Goal: Task Accomplishment & Management: Manage account settings

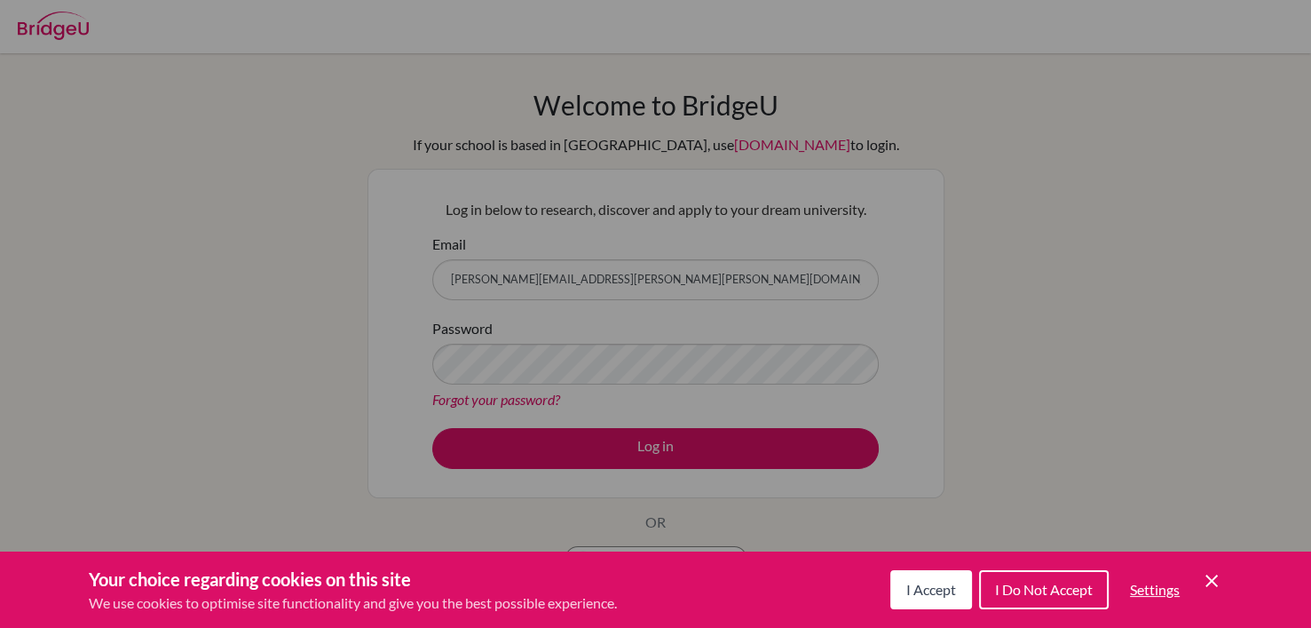
click at [945, 598] on button "I Accept" at bounding box center [931, 589] width 82 height 39
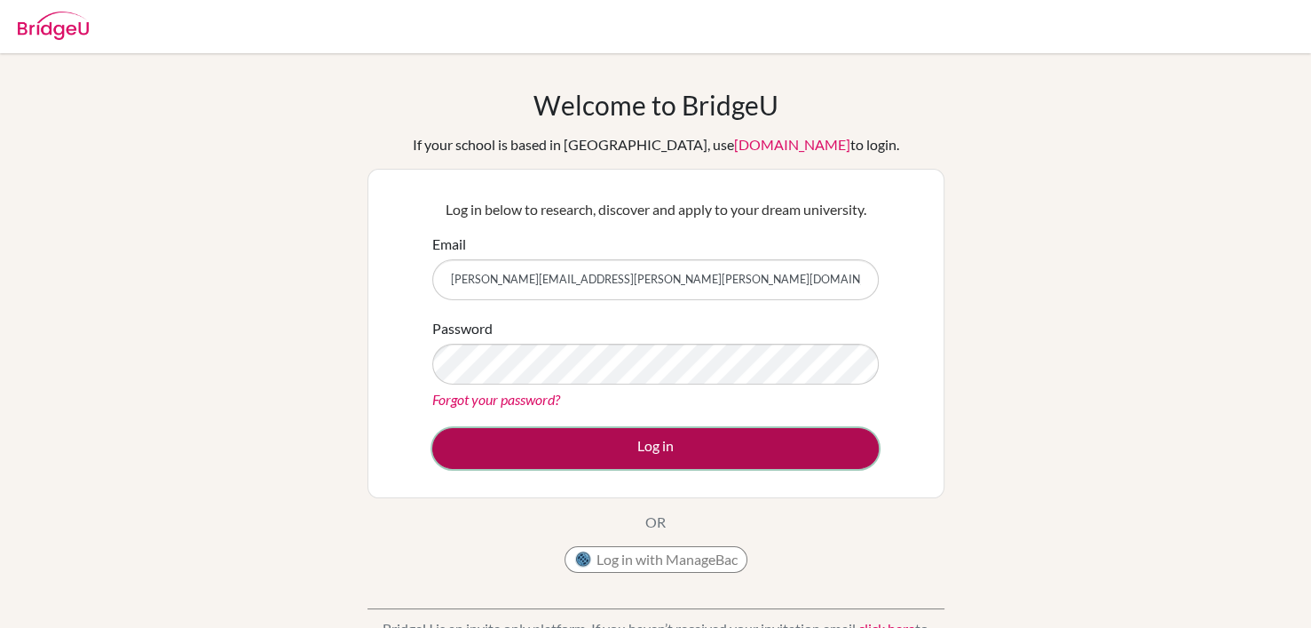
click at [716, 454] on button "Log in" at bounding box center [655, 448] width 447 height 41
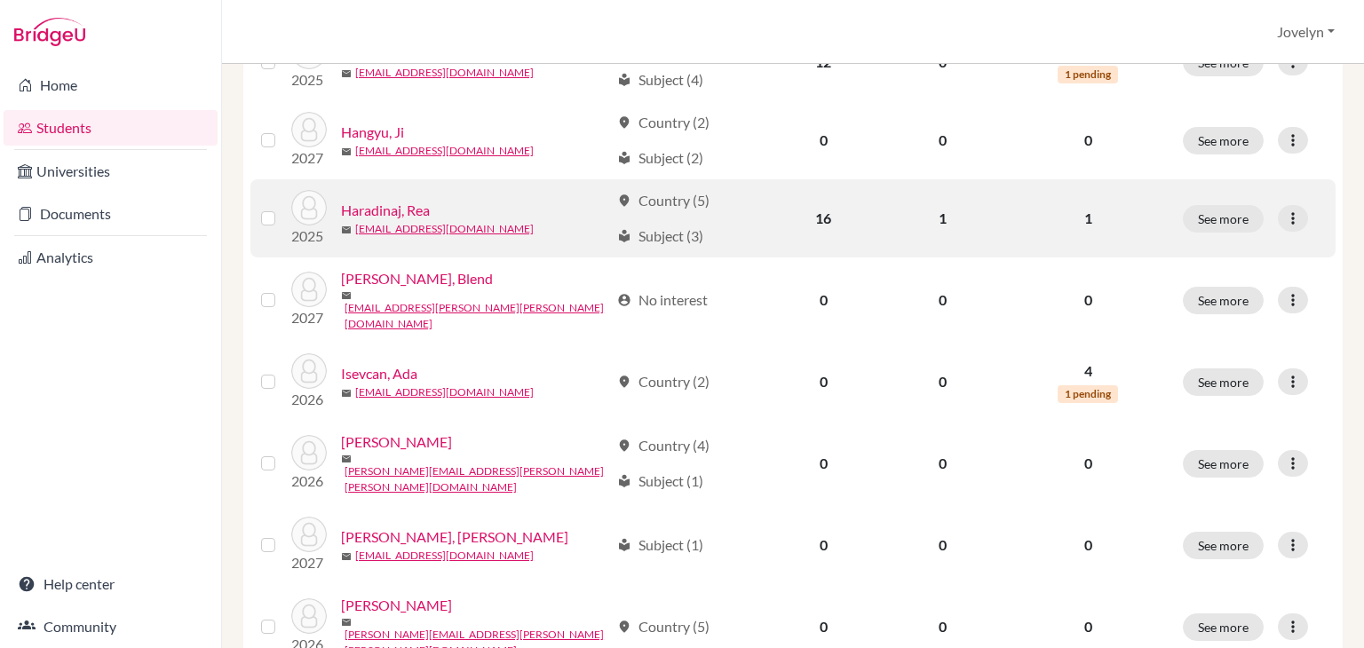
scroll to position [1051, 0]
click at [282, 208] on label at bounding box center [282, 208] width 0 height 0
click at [0, 0] on input "checkbox" at bounding box center [0, 0] width 0 height 0
click at [1284, 210] on icon at bounding box center [1293, 219] width 18 height 18
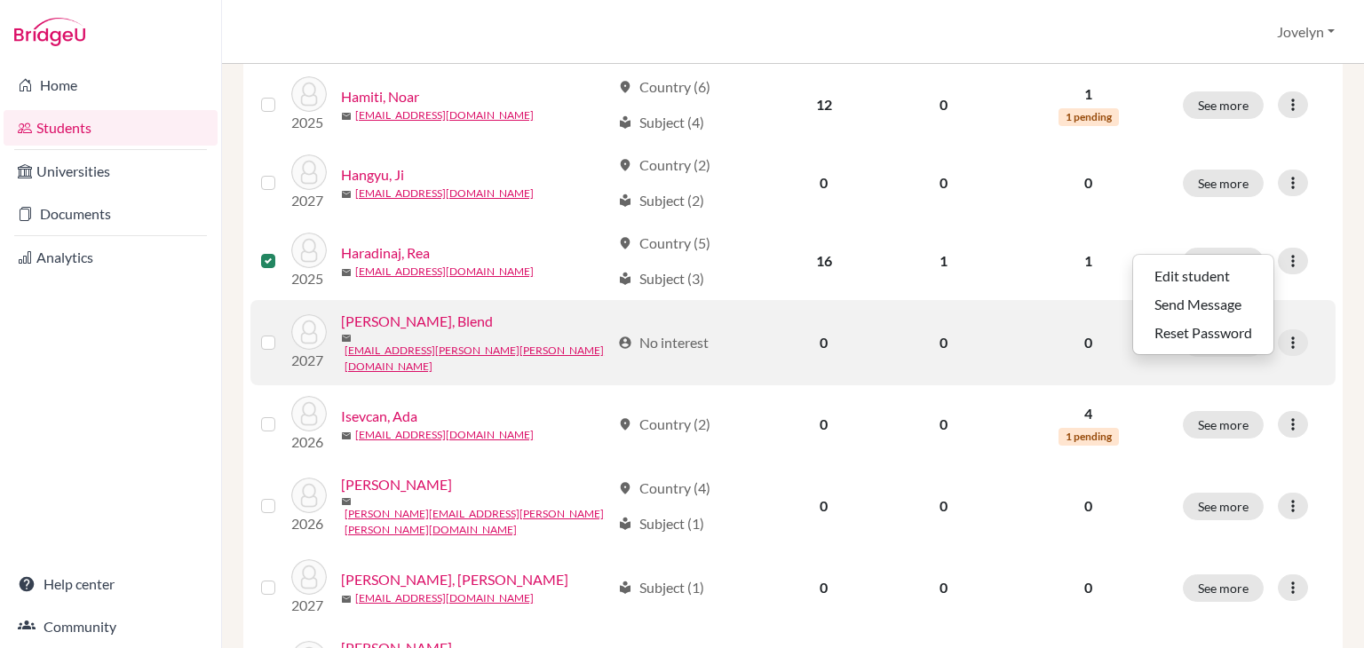
scroll to position [1059, 0]
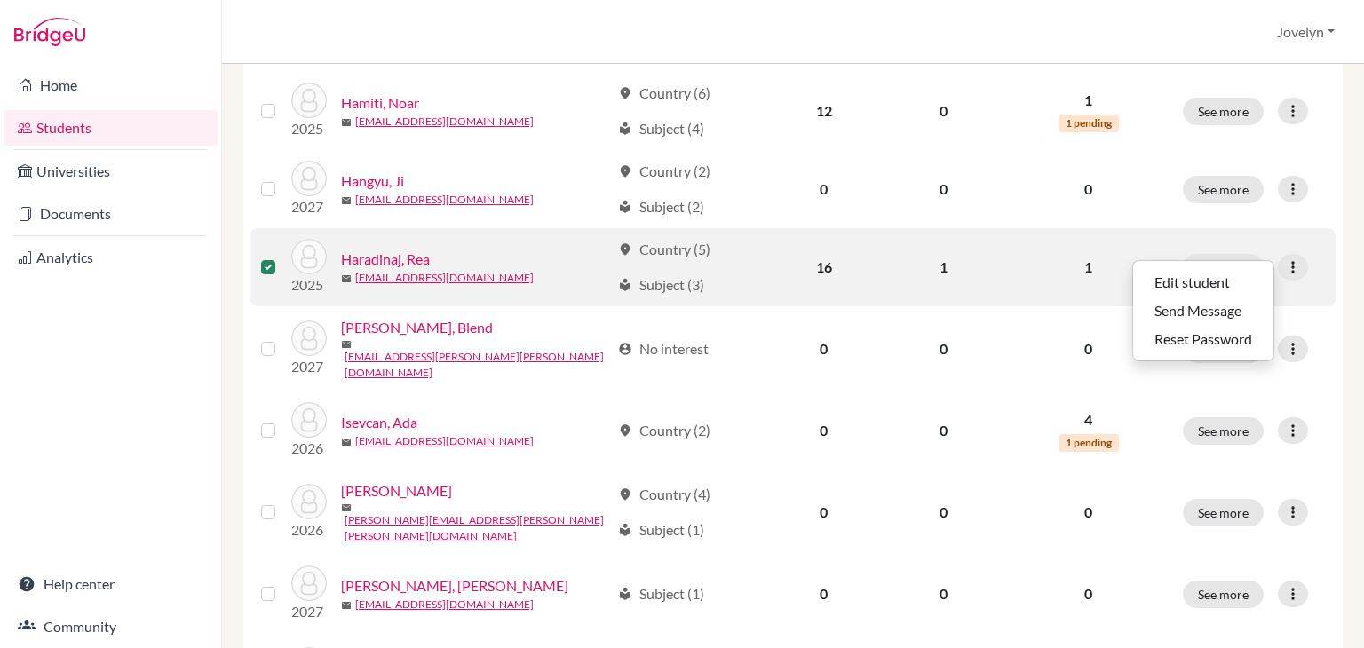
click at [282, 257] on label at bounding box center [282, 257] width 0 height 0
click at [0, 0] on input "checkbox" at bounding box center [0, 0] width 0 height 0
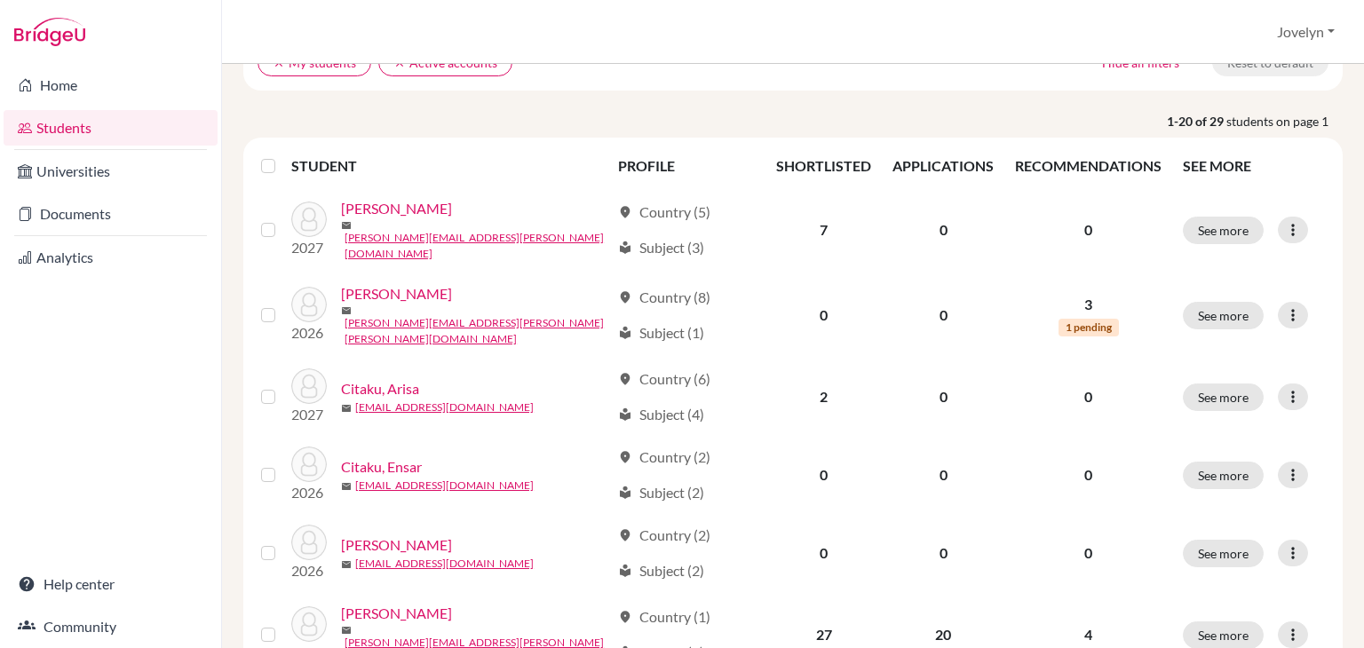
scroll to position [0, 0]
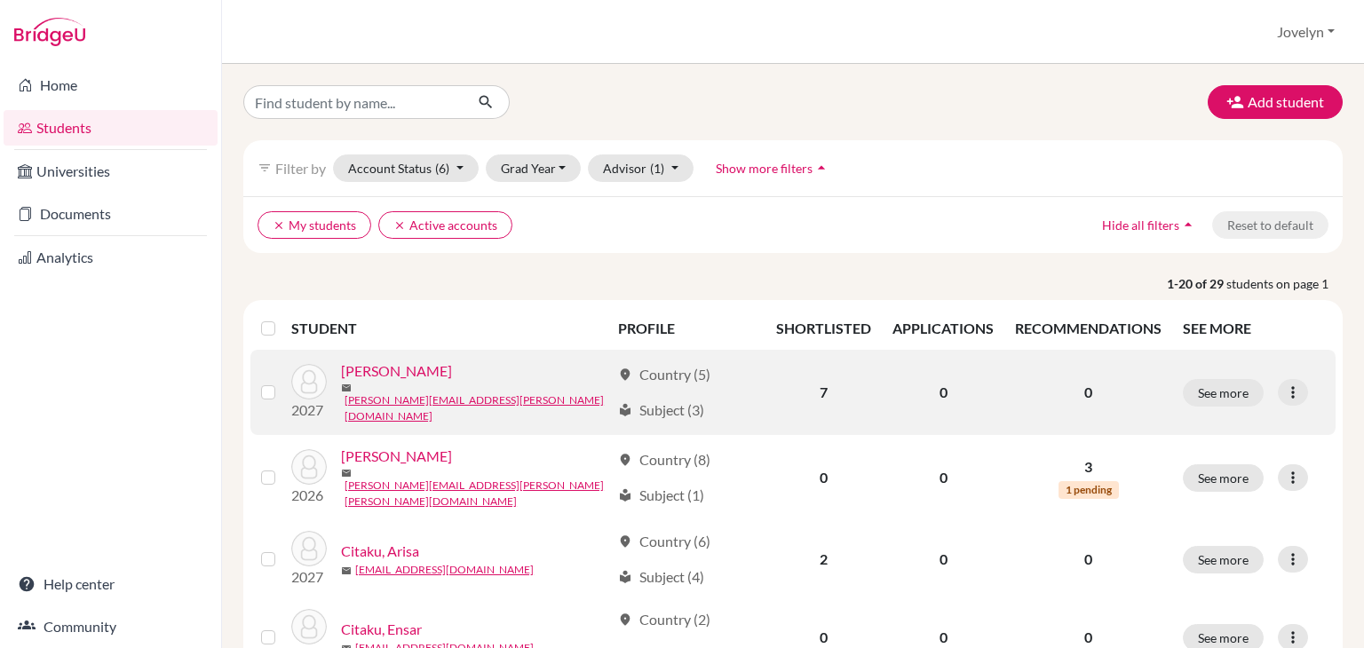
click at [415, 381] on link "Baraku, Bernard" at bounding box center [396, 370] width 111 height 21
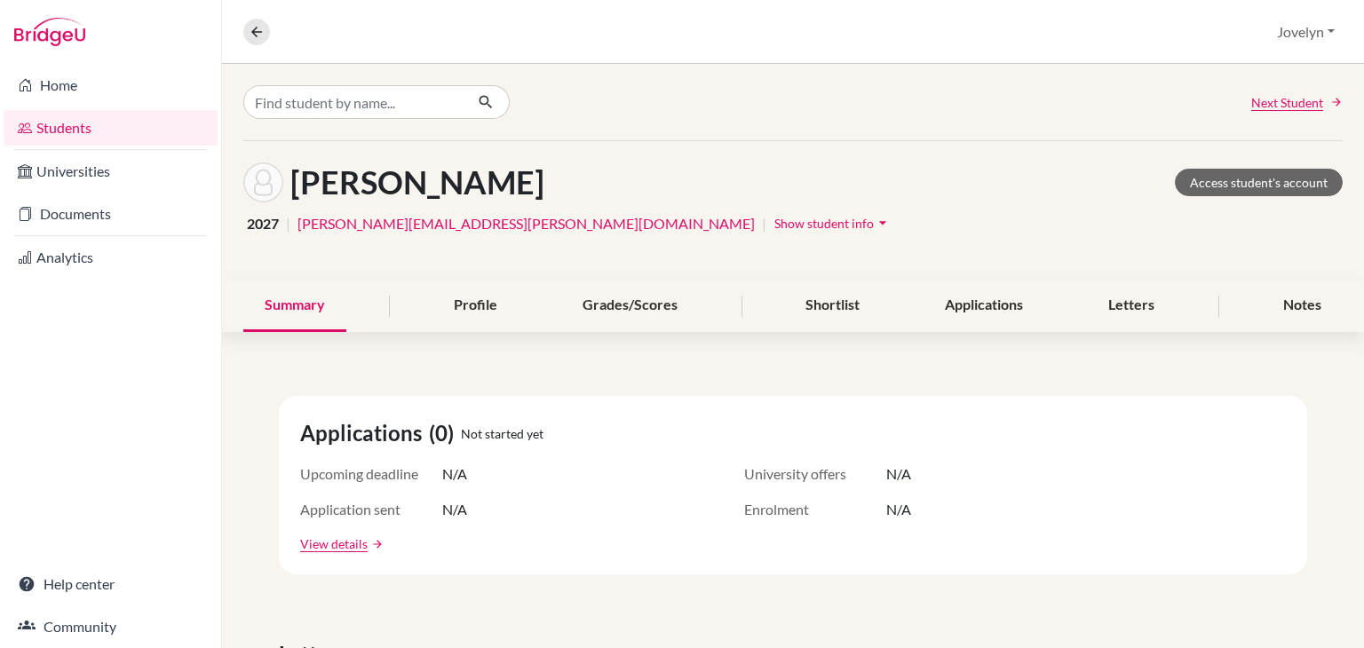
click at [874, 221] on icon "arrow_drop_down" at bounding box center [883, 223] width 18 height 18
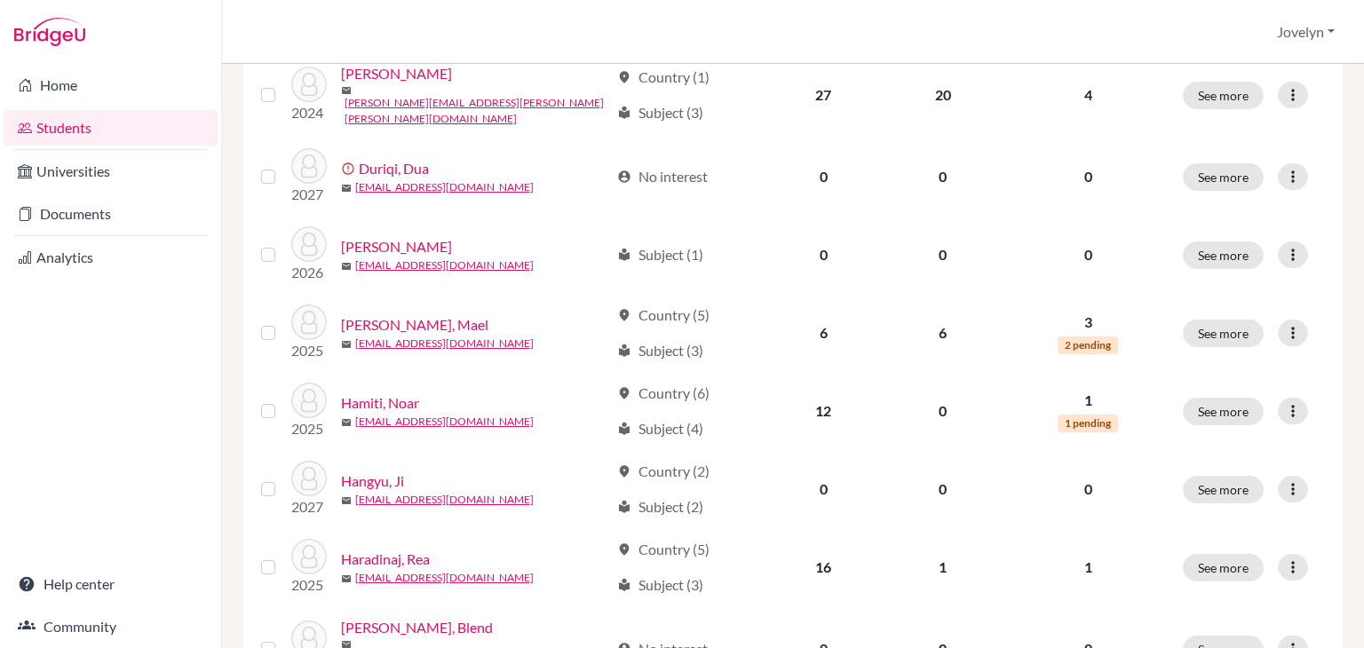
scroll to position [713, 0]
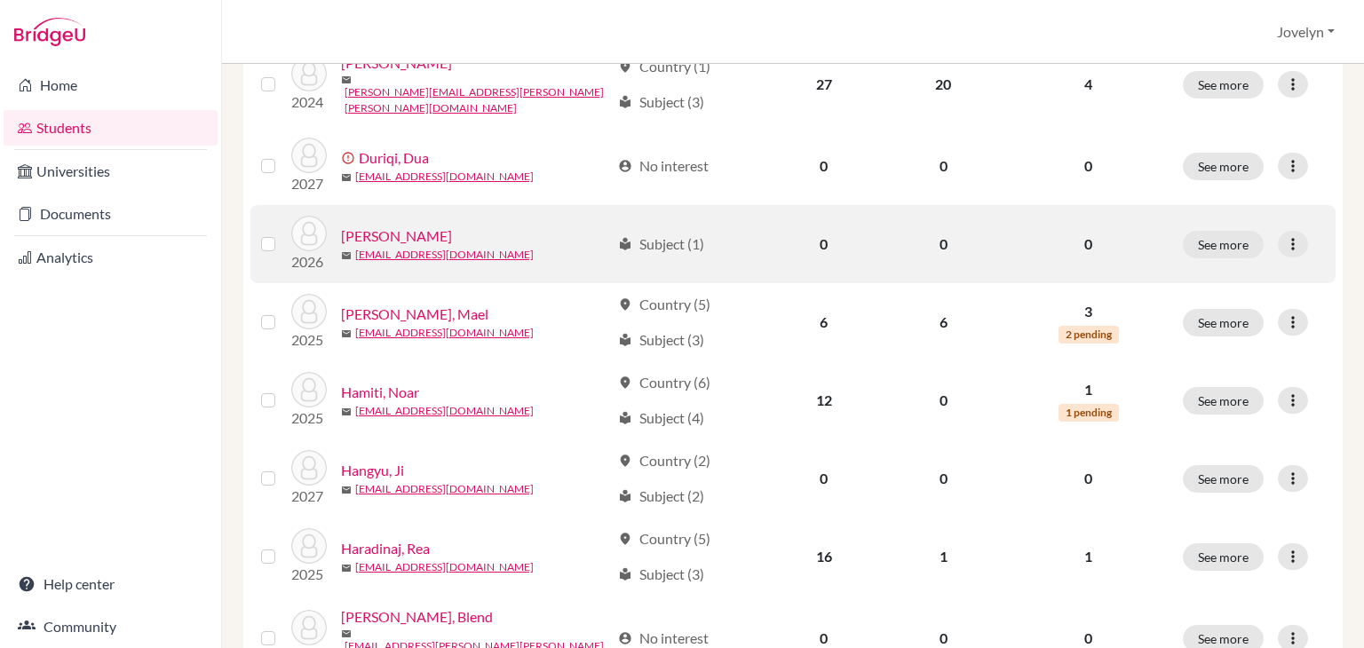
click at [403, 226] on link "Hajdini, Erina" at bounding box center [396, 236] width 111 height 21
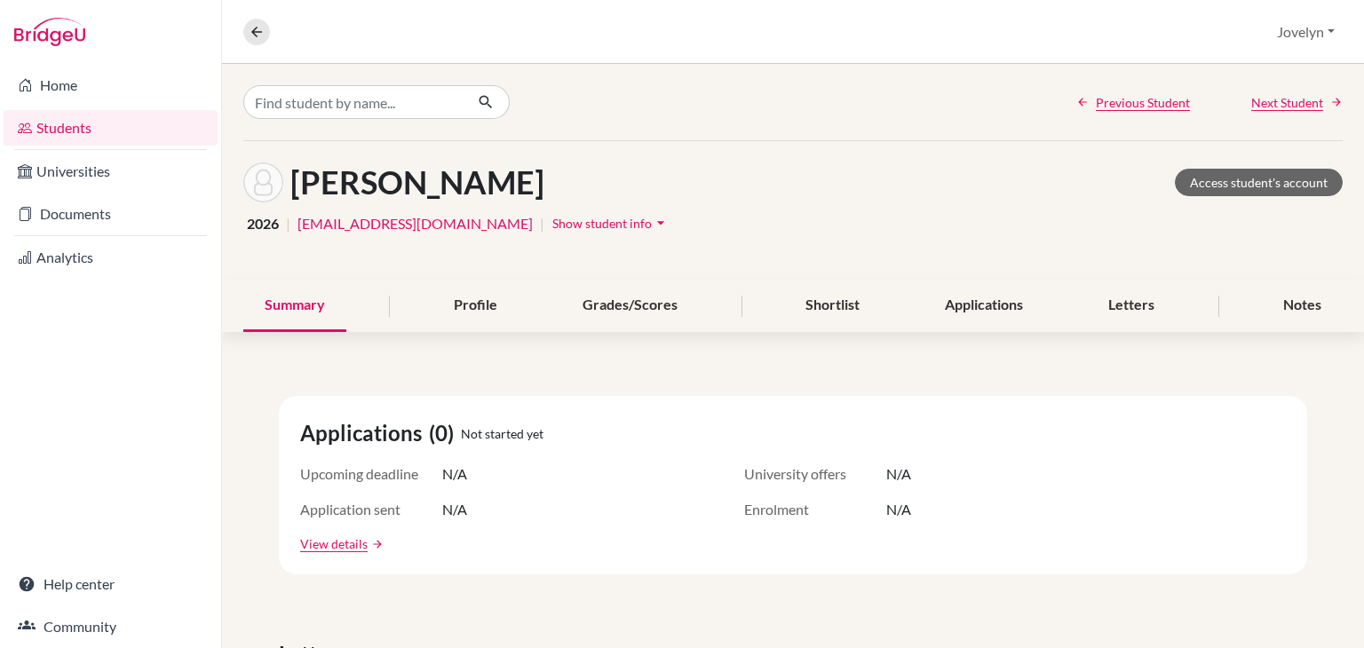
click at [652, 218] on icon "arrow_drop_down" at bounding box center [661, 223] width 18 height 18
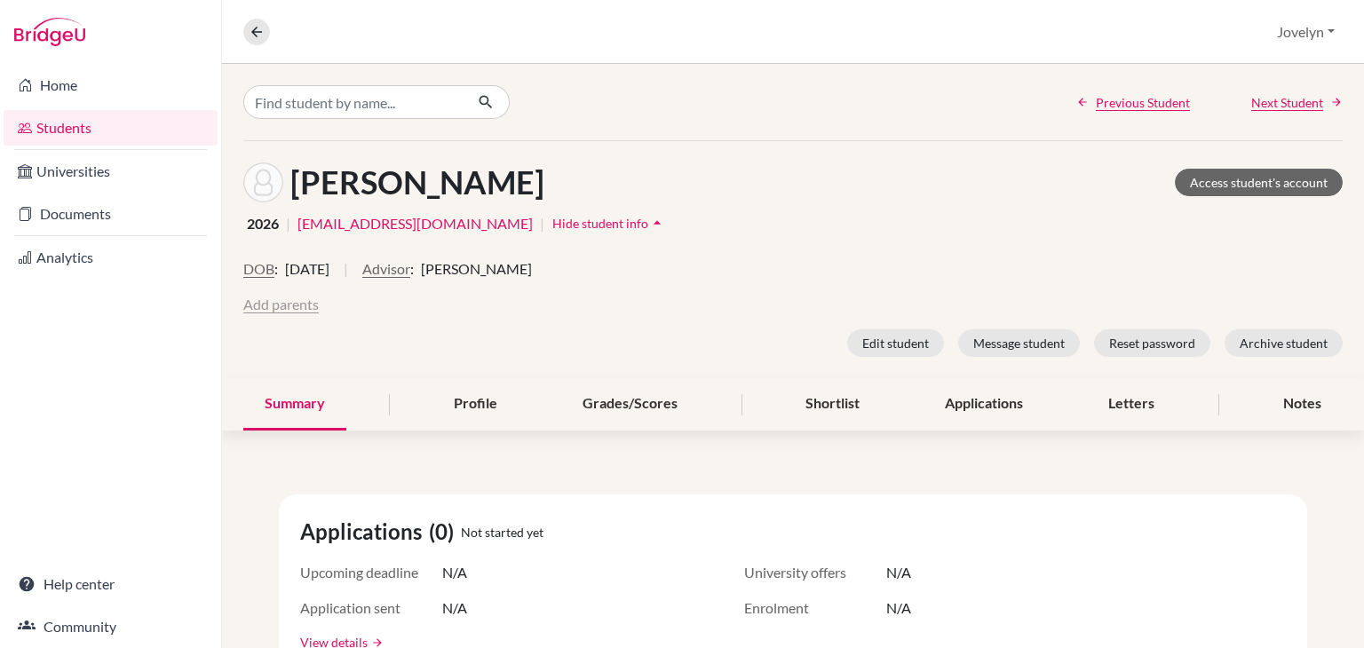
click at [289, 300] on button "Add parents" at bounding box center [280, 304] width 75 height 21
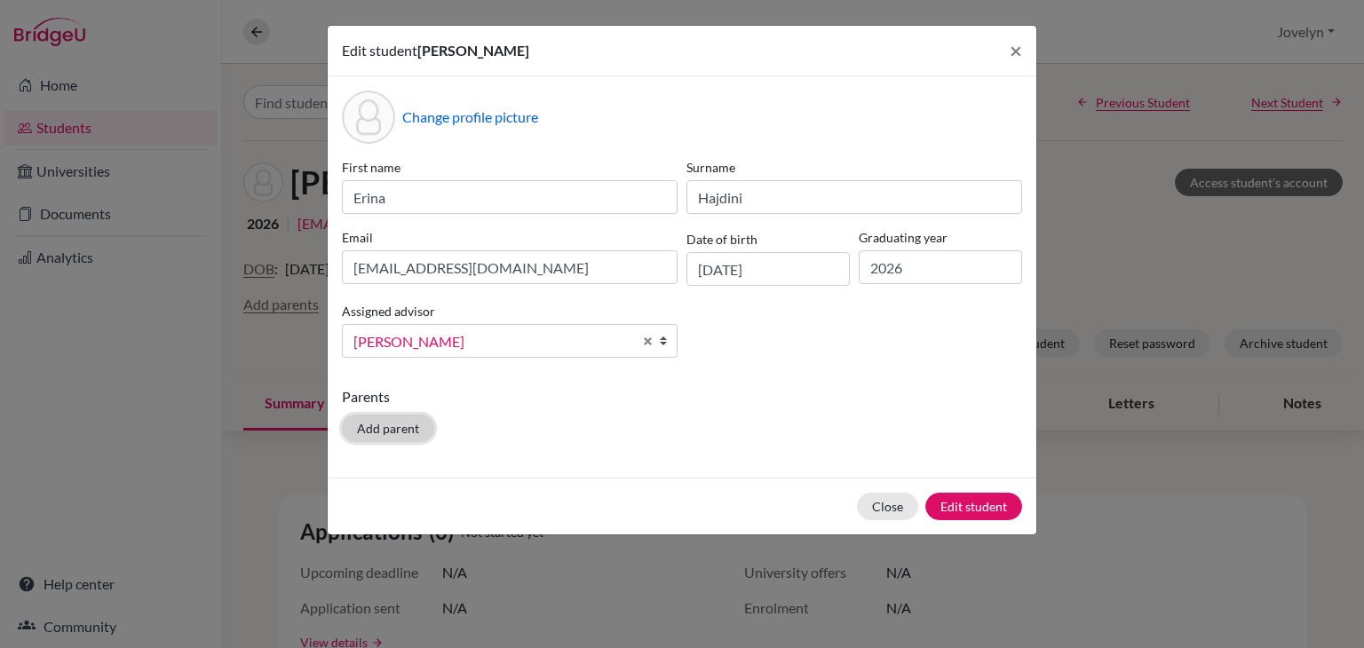
click at [391, 425] on button "Add parent" at bounding box center [388, 429] width 92 height 28
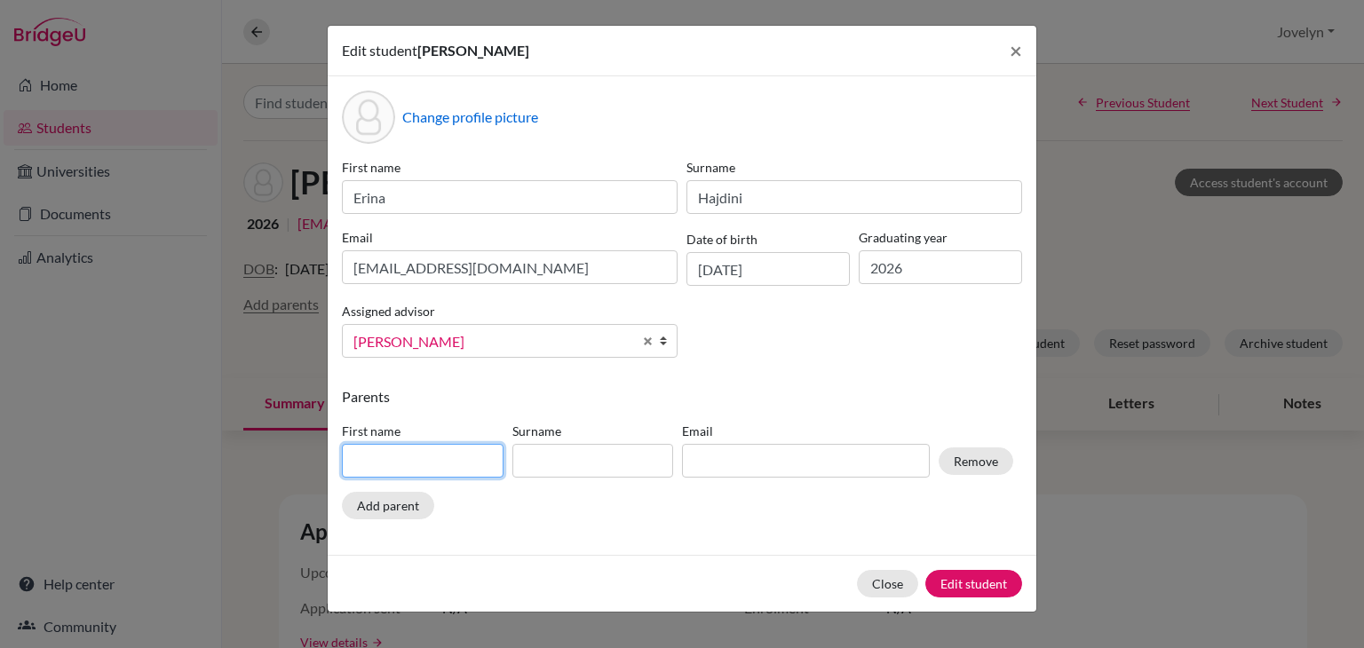
click at [439, 466] on input at bounding box center [423, 461] width 162 height 34
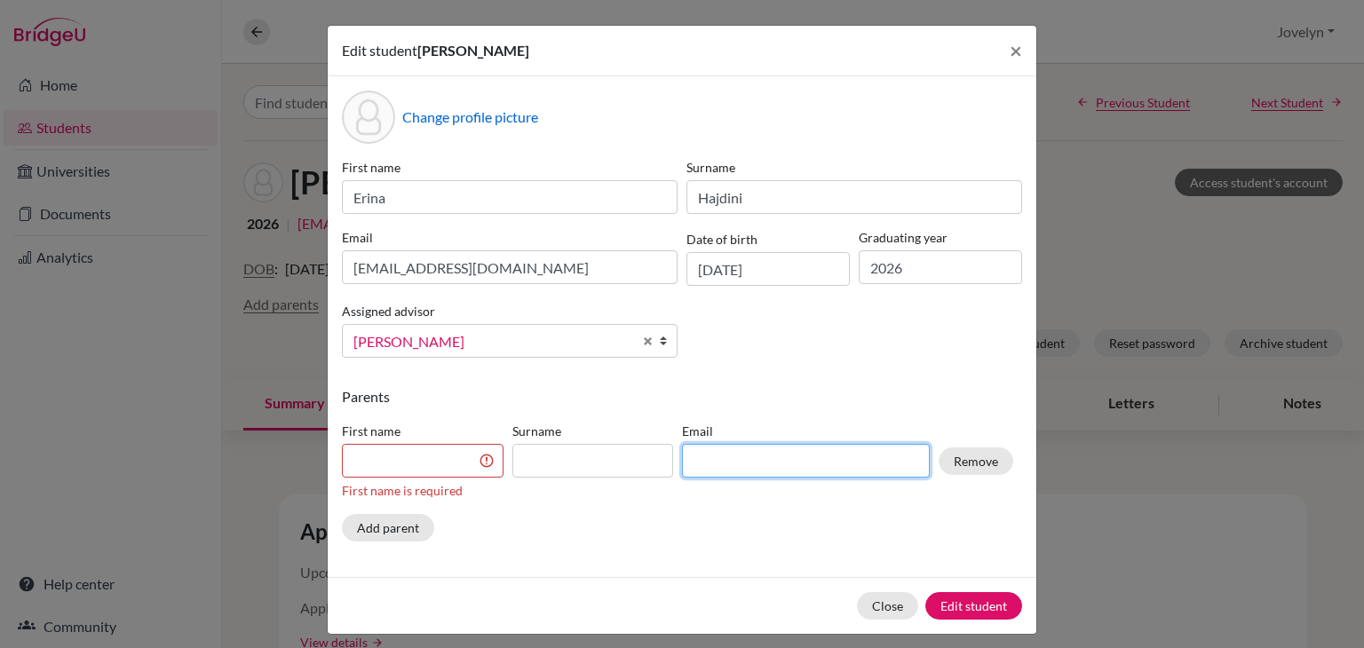
click at [799, 465] on input at bounding box center [806, 461] width 248 height 34
paste input "nerimane.ejupi@eurokoha.net"
type input "nerimane.ejupi@eurokoha.net"
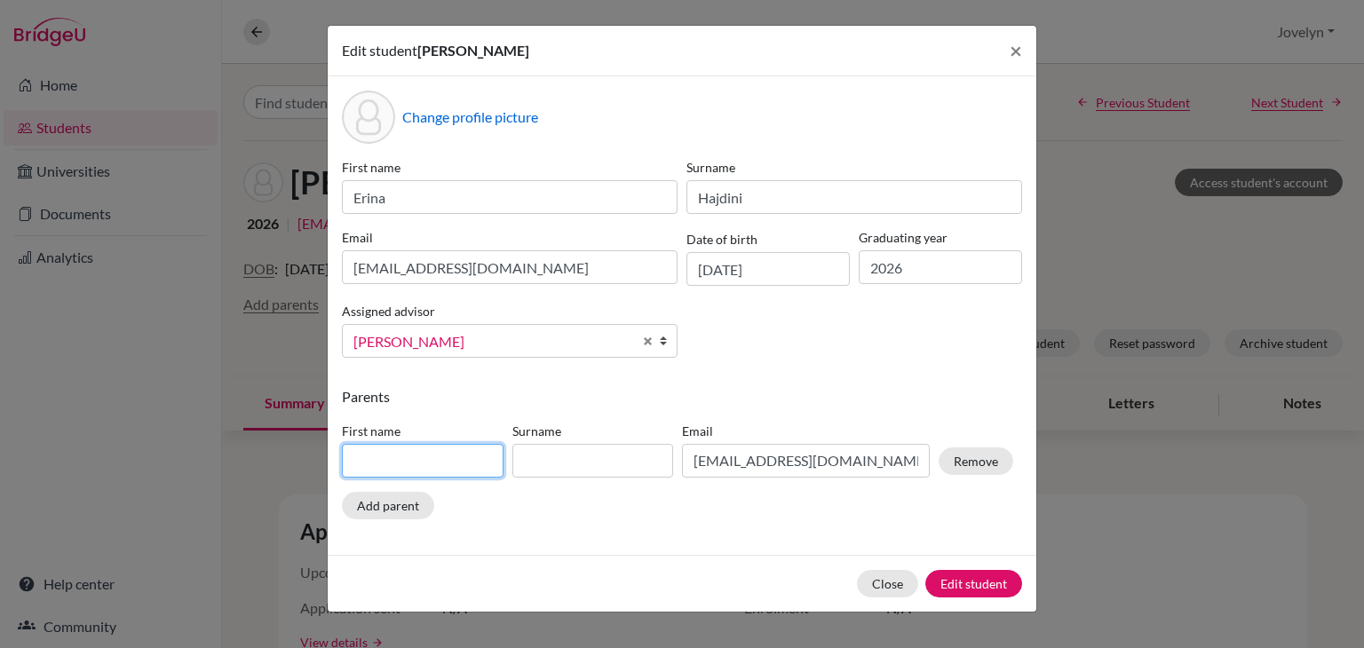
click at [407, 457] on input at bounding box center [423, 461] width 162 height 34
type input "nerimane"
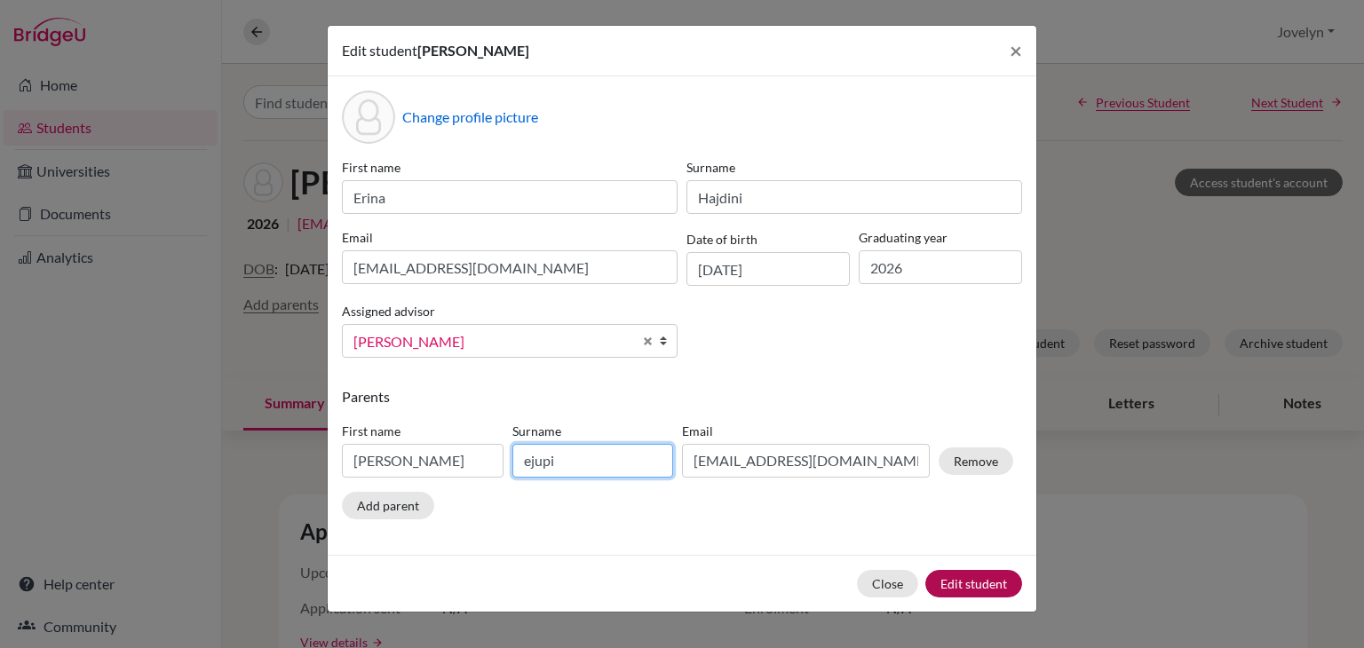
type input "ejupi"
click at [980, 575] on button "Edit student" at bounding box center [973, 584] width 97 height 28
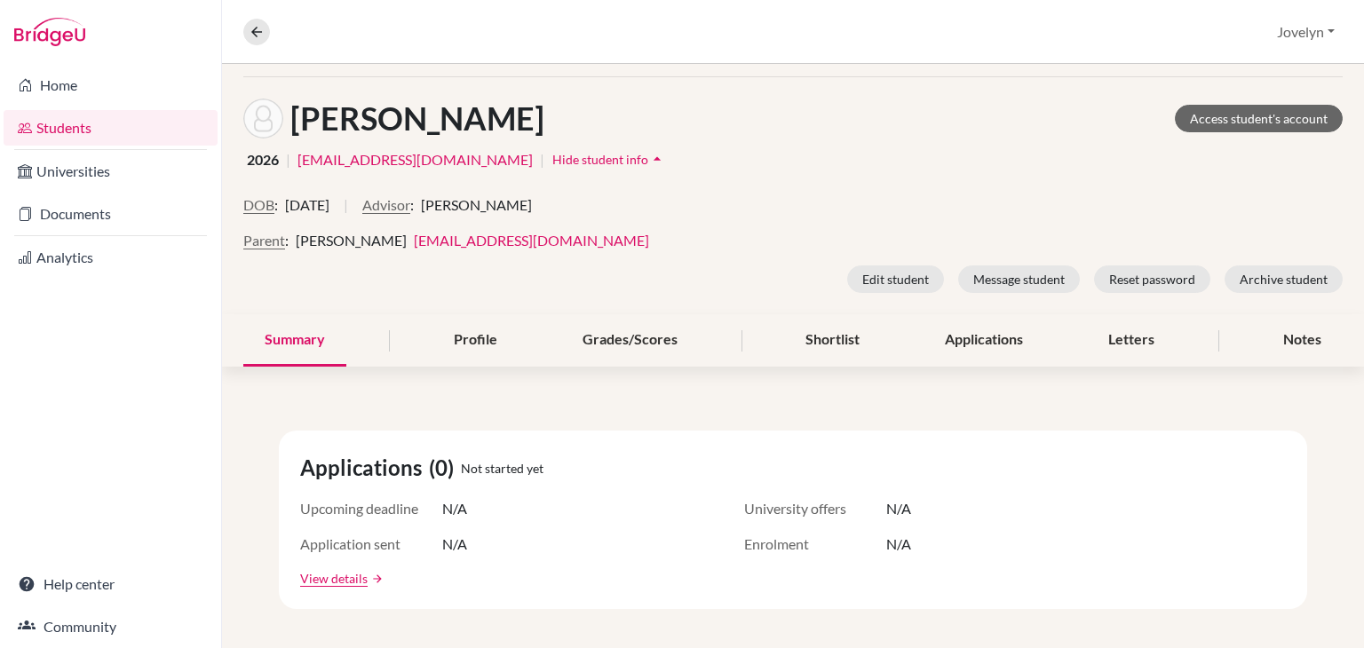
scroll to position [133, 0]
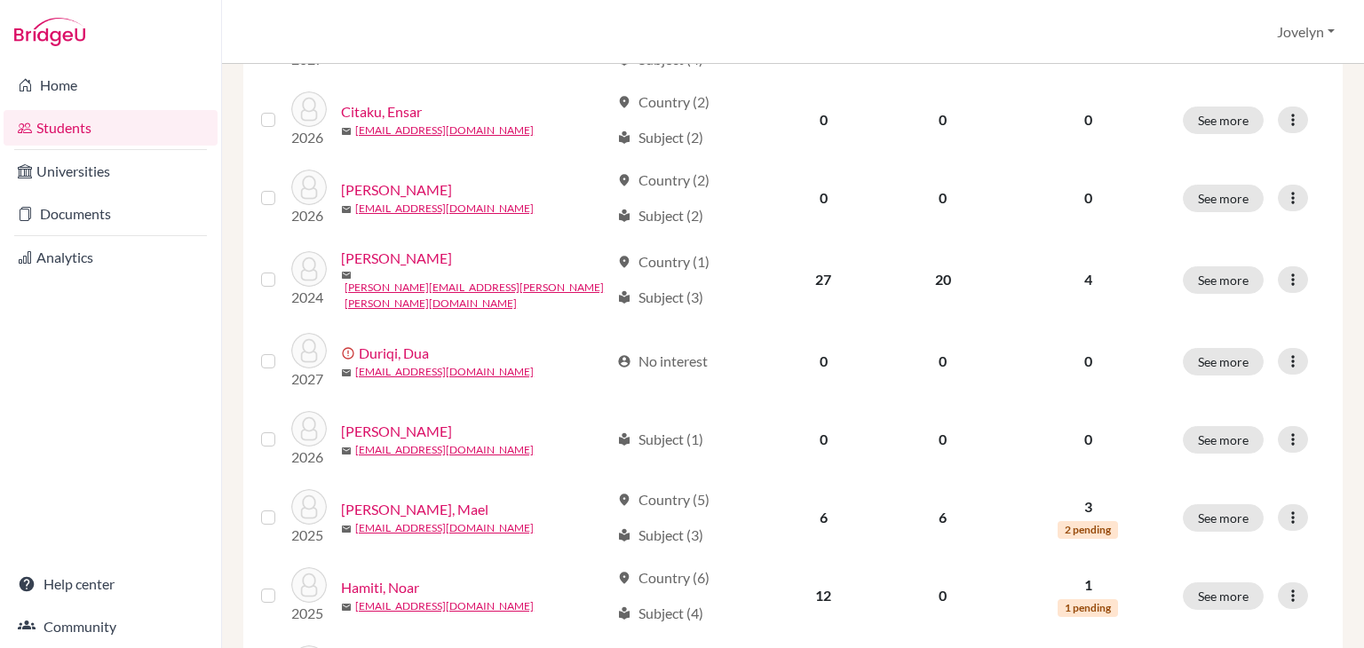
scroll to position [518, 0]
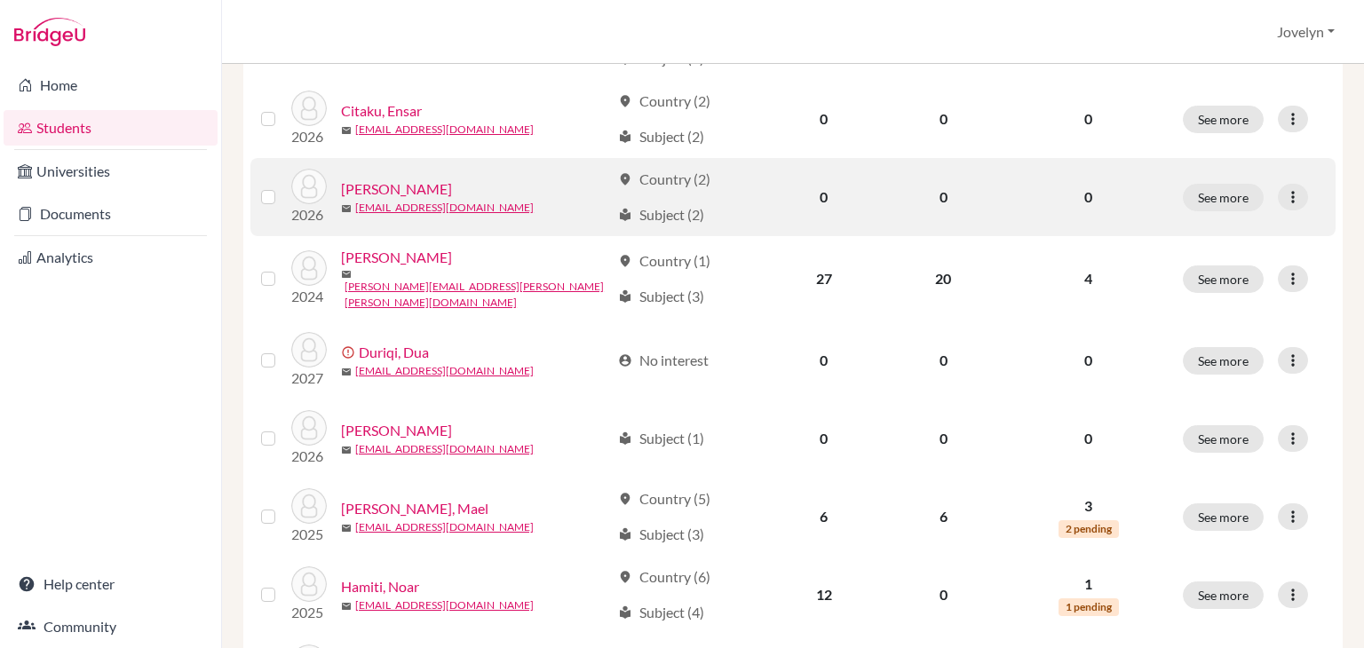
click at [406, 181] on link "Demiri, Kanarina" at bounding box center [396, 188] width 111 height 21
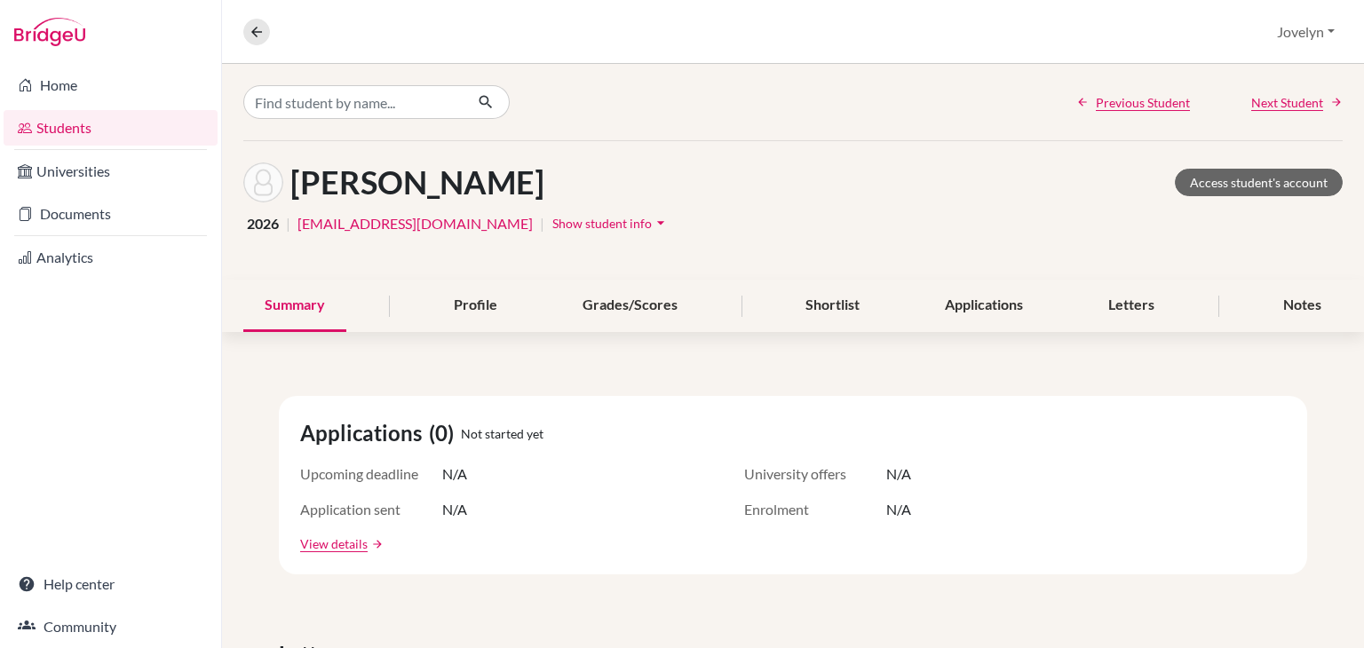
click at [652, 214] on icon "arrow_drop_down" at bounding box center [661, 223] width 18 height 18
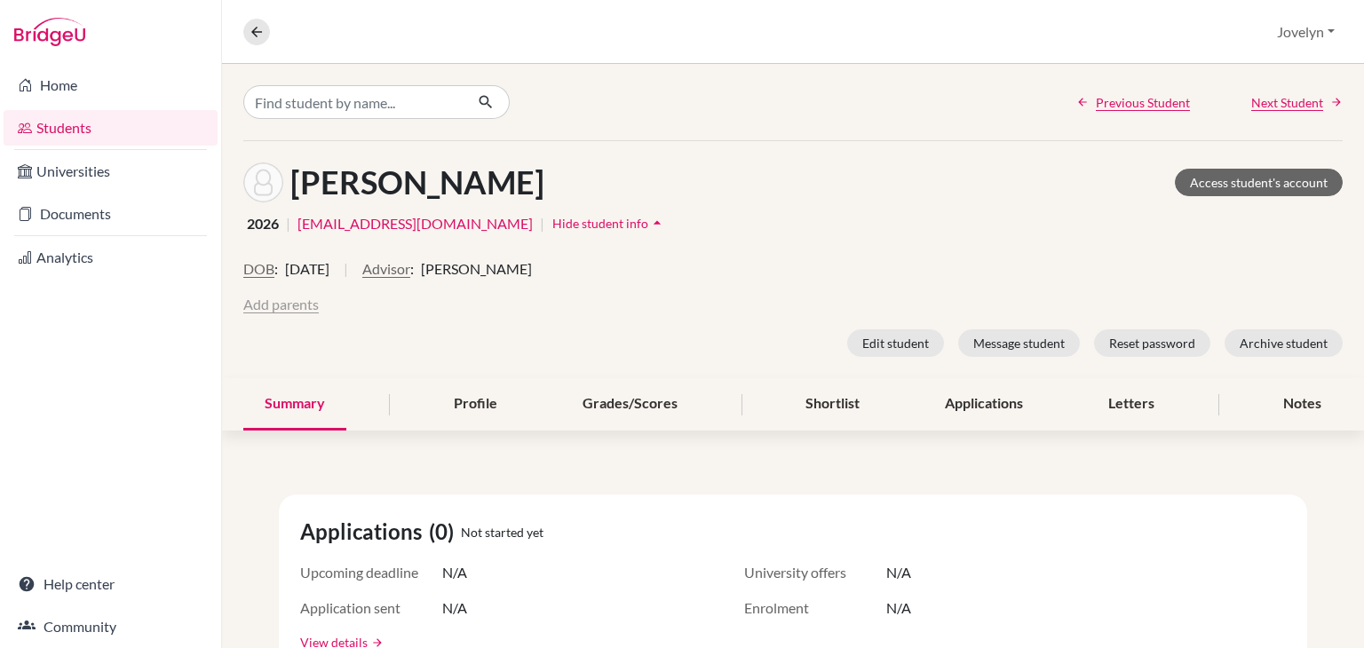
click at [295, 308] on button "Add parents" at bounding box center [280, 304] width 75 height 21
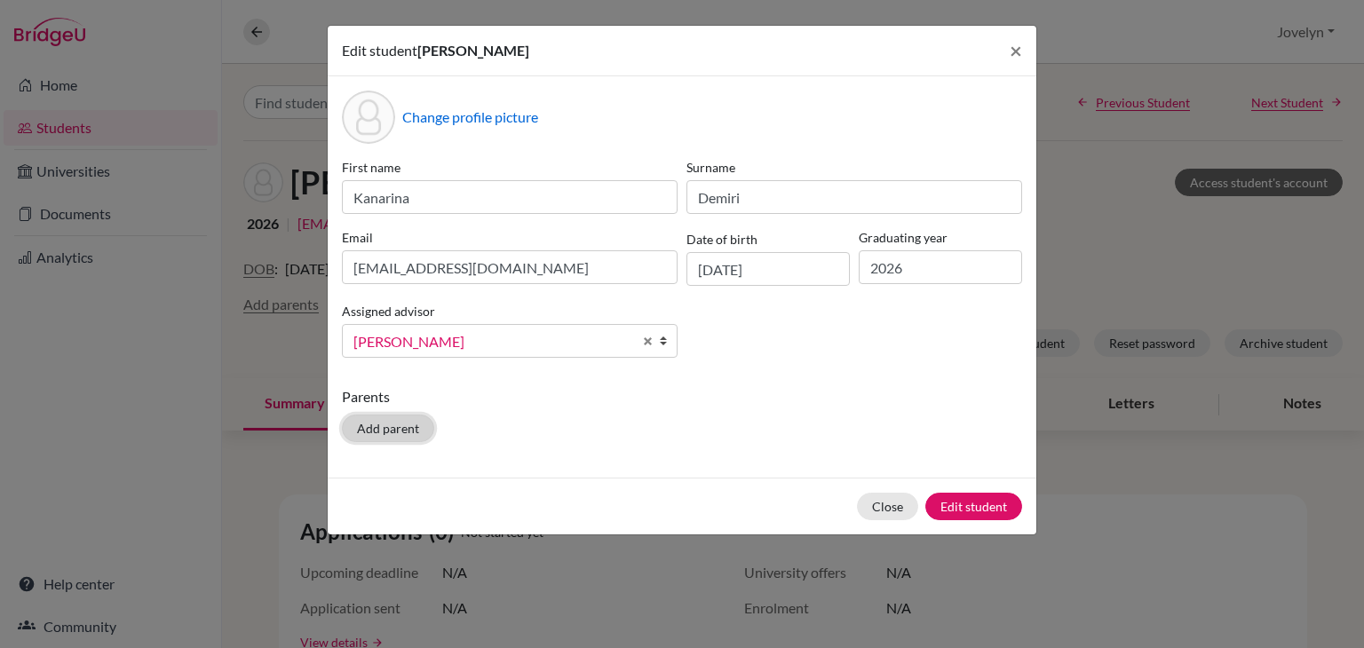
click at [408, 430] on button "Add parent" at bounding box center [388, 429] width 92 height 28
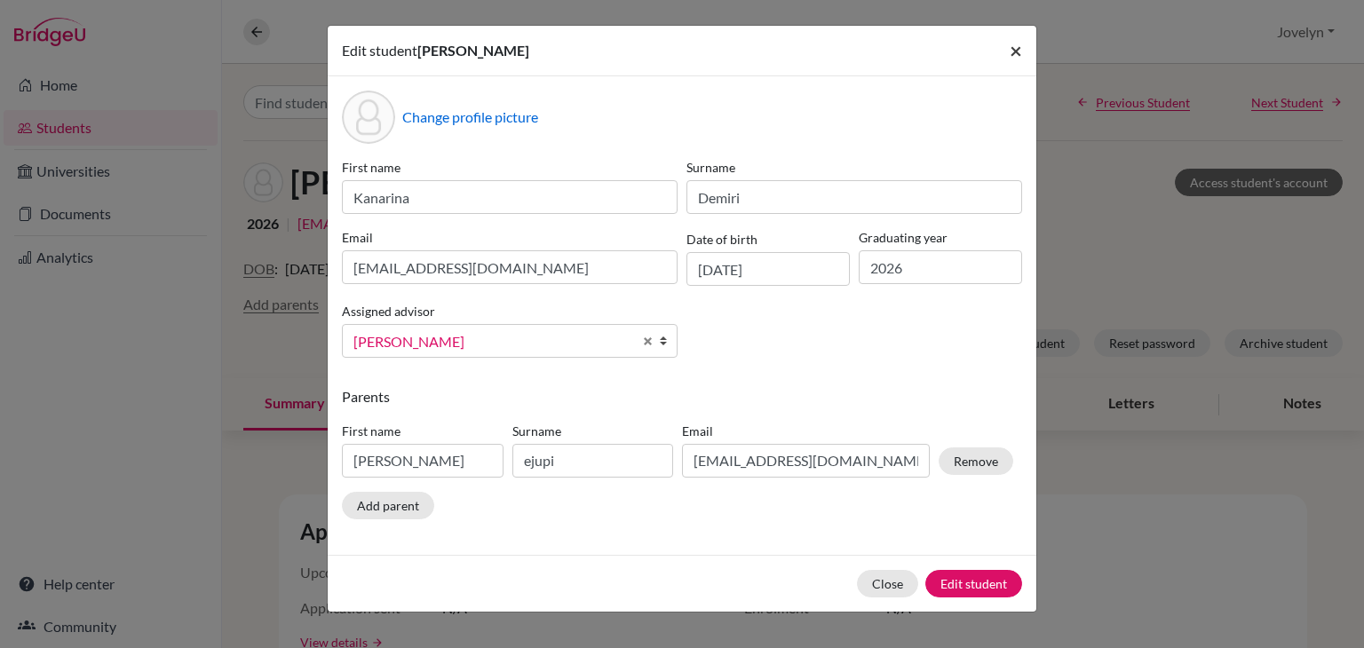
click at [1024, 50] on button "×" at bounding box center [1015, 51] width 41 height 50
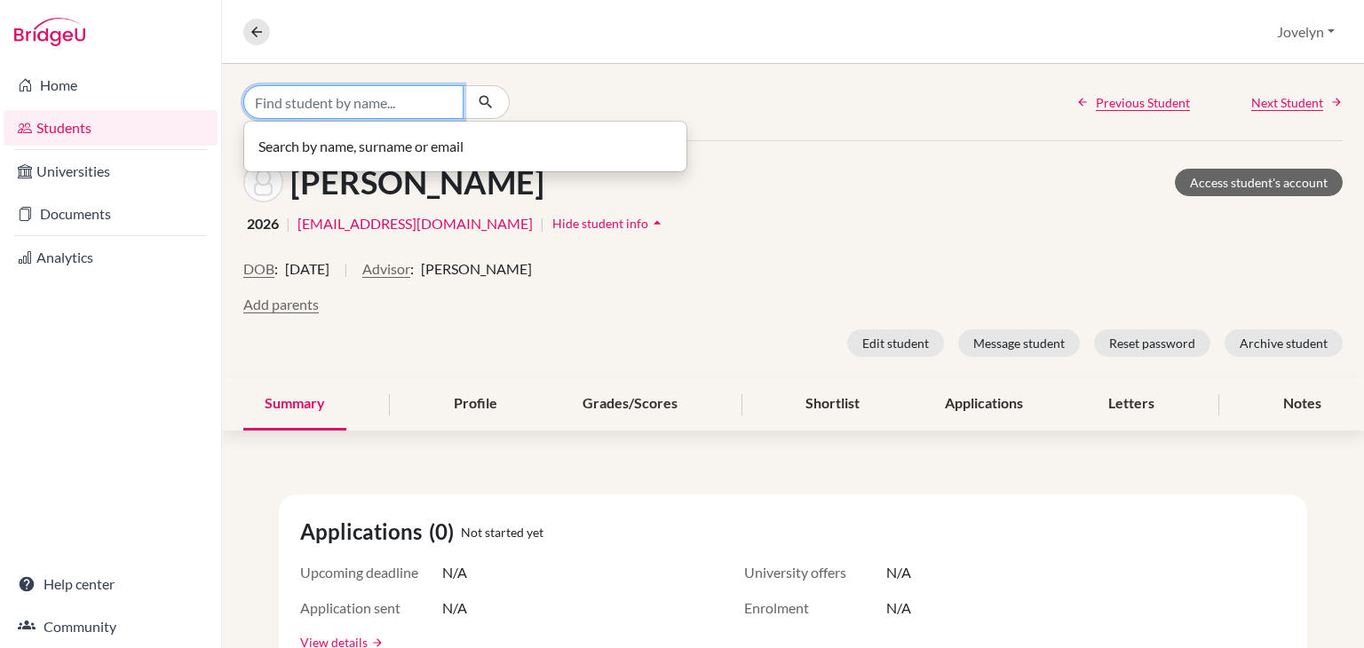
click at [384, 93] on input "Find student by name..." at bounding box center [353, 102] width 220 height 34
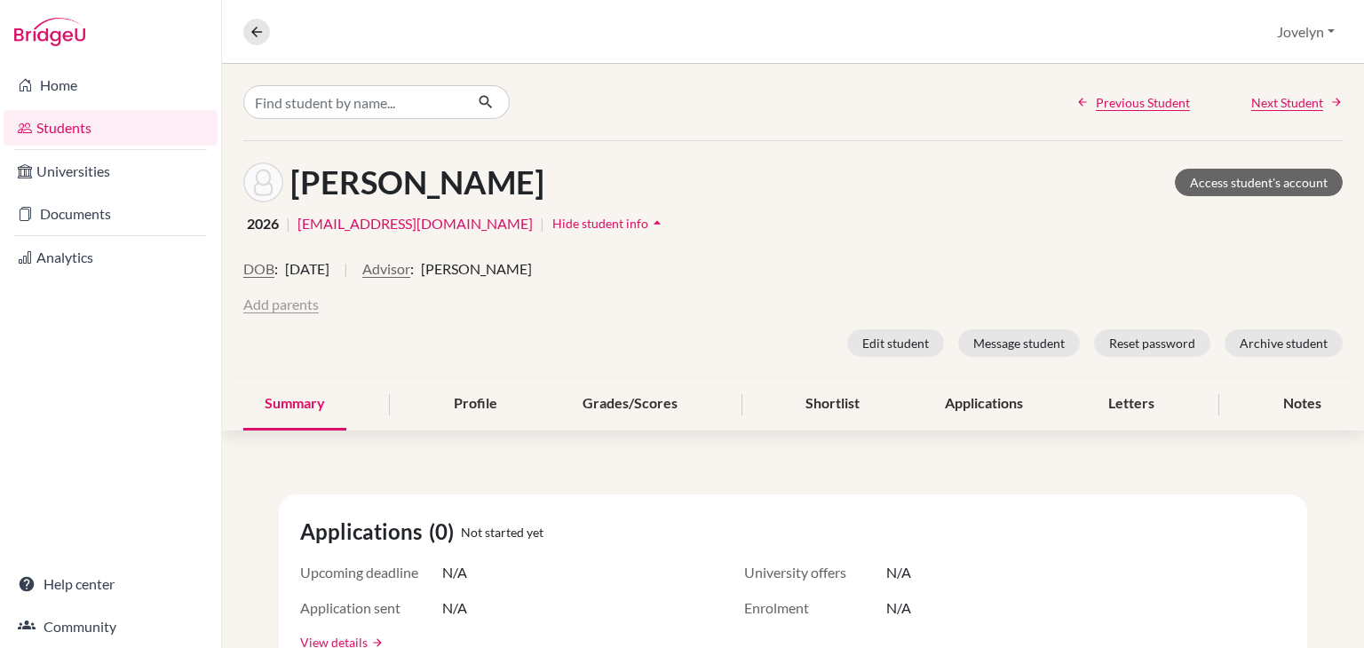
click at [289, 305] on button "Add parents" at bounding box center [280, 304] width 75 height 21
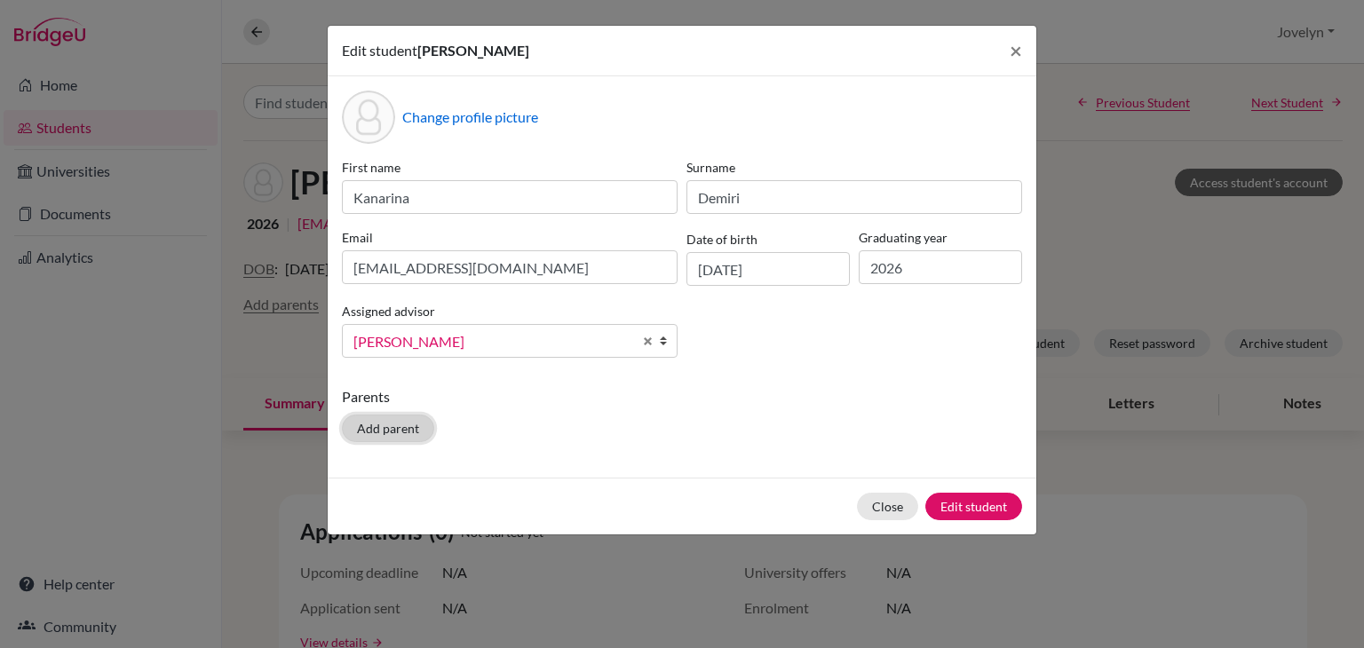
click at [398, 431] on button "Add parent" at bounding box center [388, 429] width 92 height 28
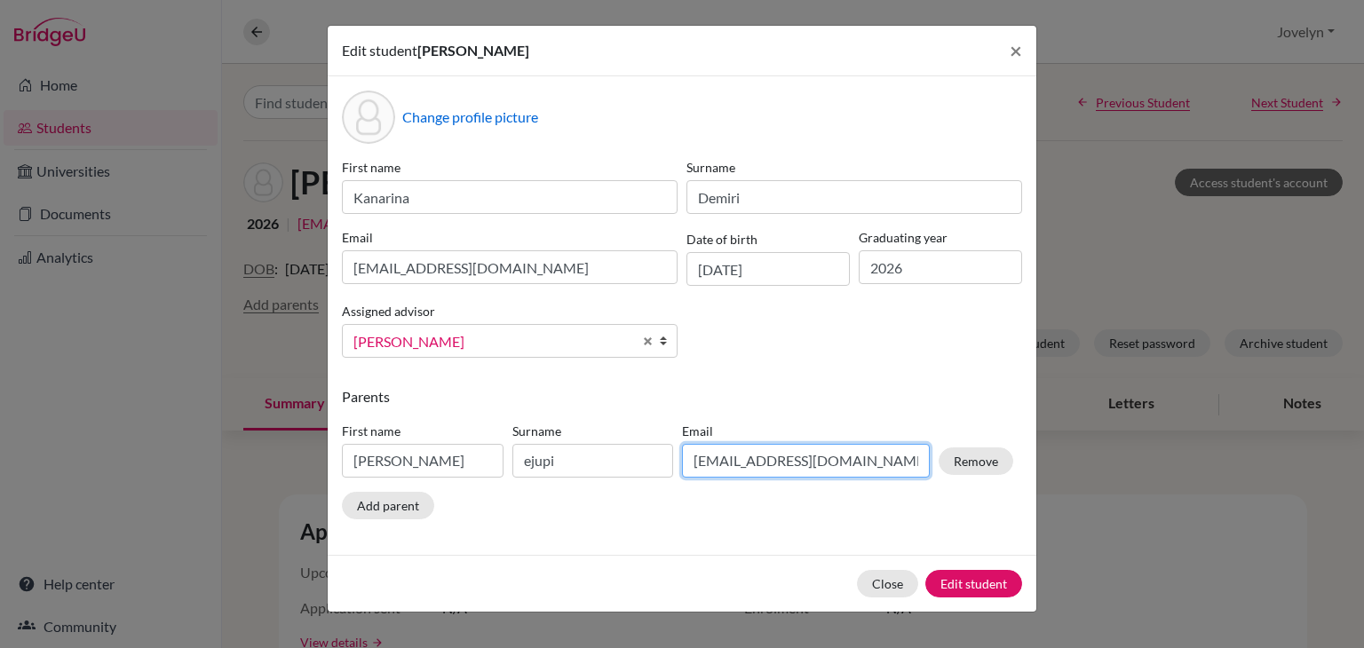
drag, startPoint x: 884, startPoint y: 463, endPoint x: 615, endPoint y: 469, distance: 269.1
click at [615, 469] on div "First name nerimane Surname ejupi Email nerimane.ejupi@eurokoha.net Remove" at bounding box center [677, 453] width 680 height 77
paste input "aromademiri@albarchitect.com"
type input "aromademiri@albarchitect.com"
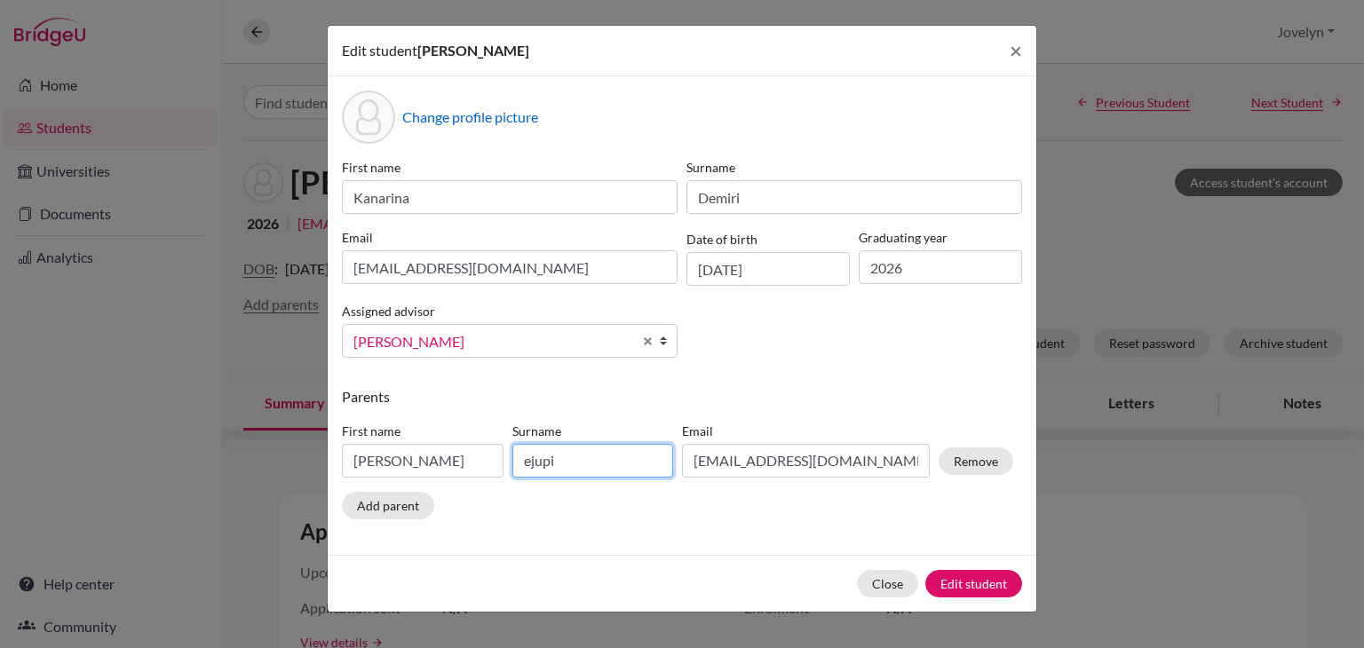
drag, startPoint x: 599, startPoint y: 463, endPoint x: 496, endPoint y: 465, distance: 103.0
click at [496, 465] on div "First name nerimane Surname ejupi Email aromademiri@albarchitect.com Remove" at bounding box center [677, 453] width 680 height 77
type input "Demiri"
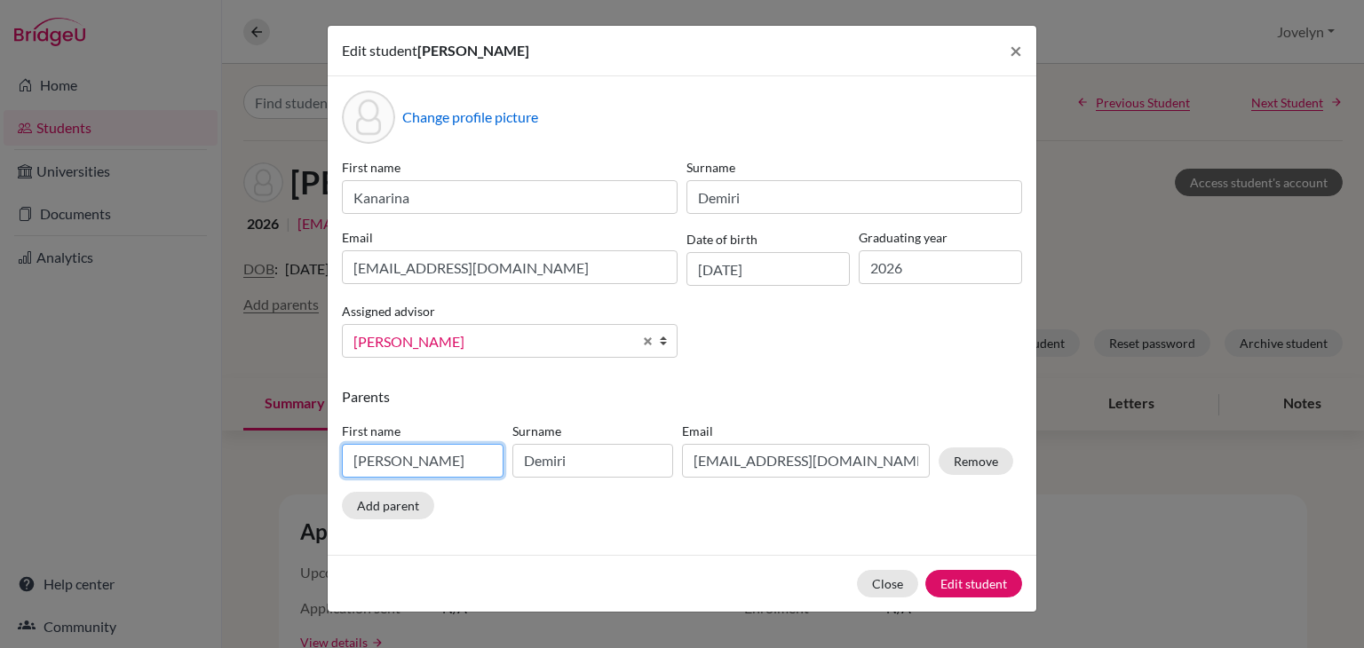
click at [408, 465] on input "nerimane" at bounding box center [423, 461] width 162 height 34
type input "n"
type input "Arome"
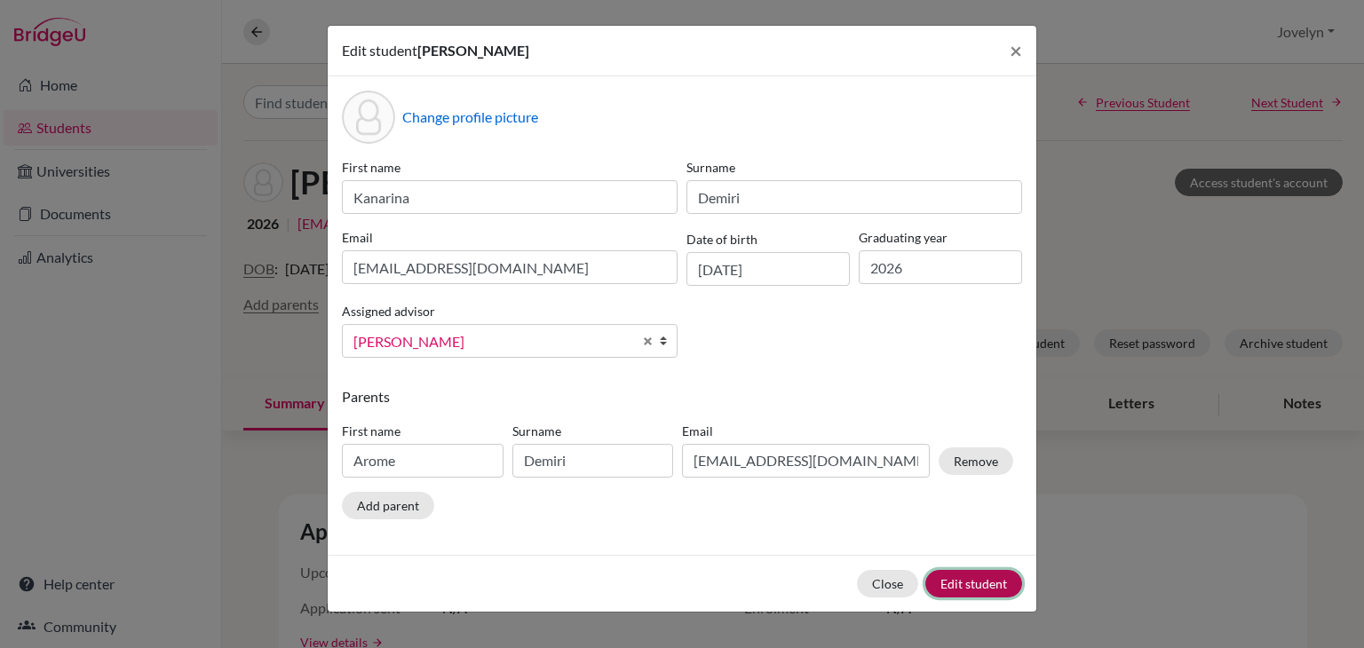
click at [991, 586] on button "Edit student" at bounding box center [973, 584] width 97 height 28
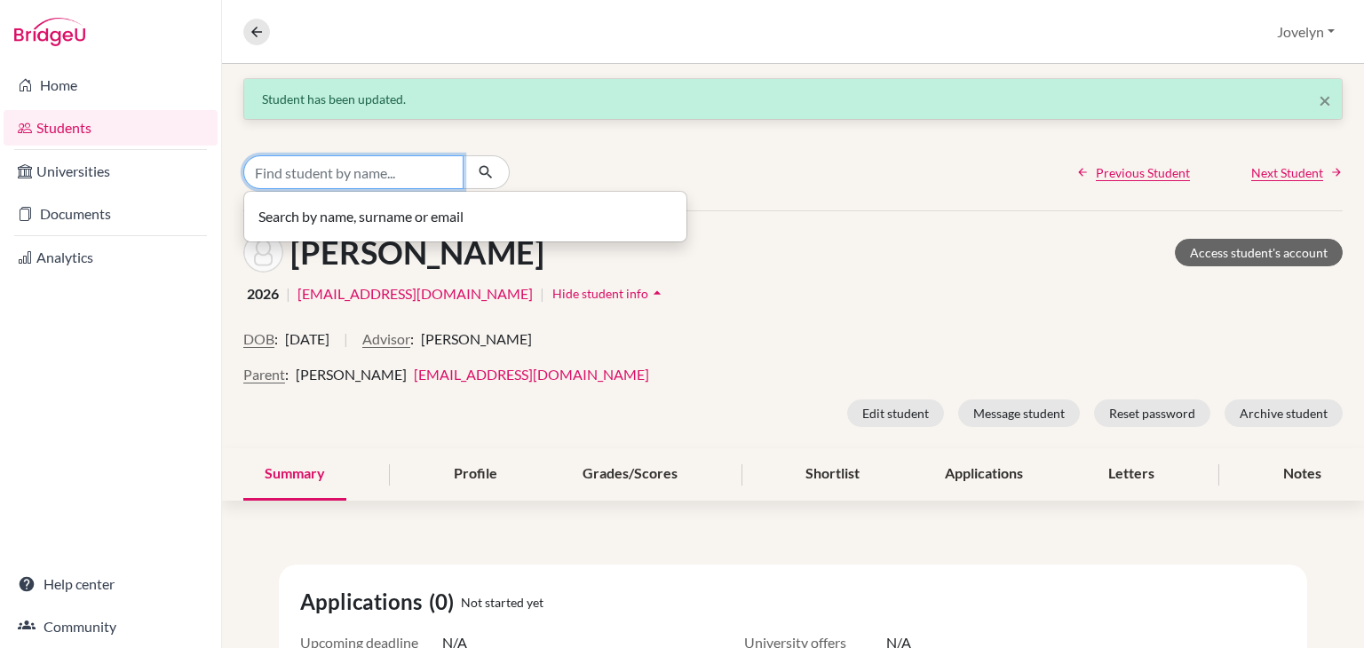
click at [435, 183] on input "Find student by name..." at bounding box center [353, 172] width 220 height 34
type input "Erina"
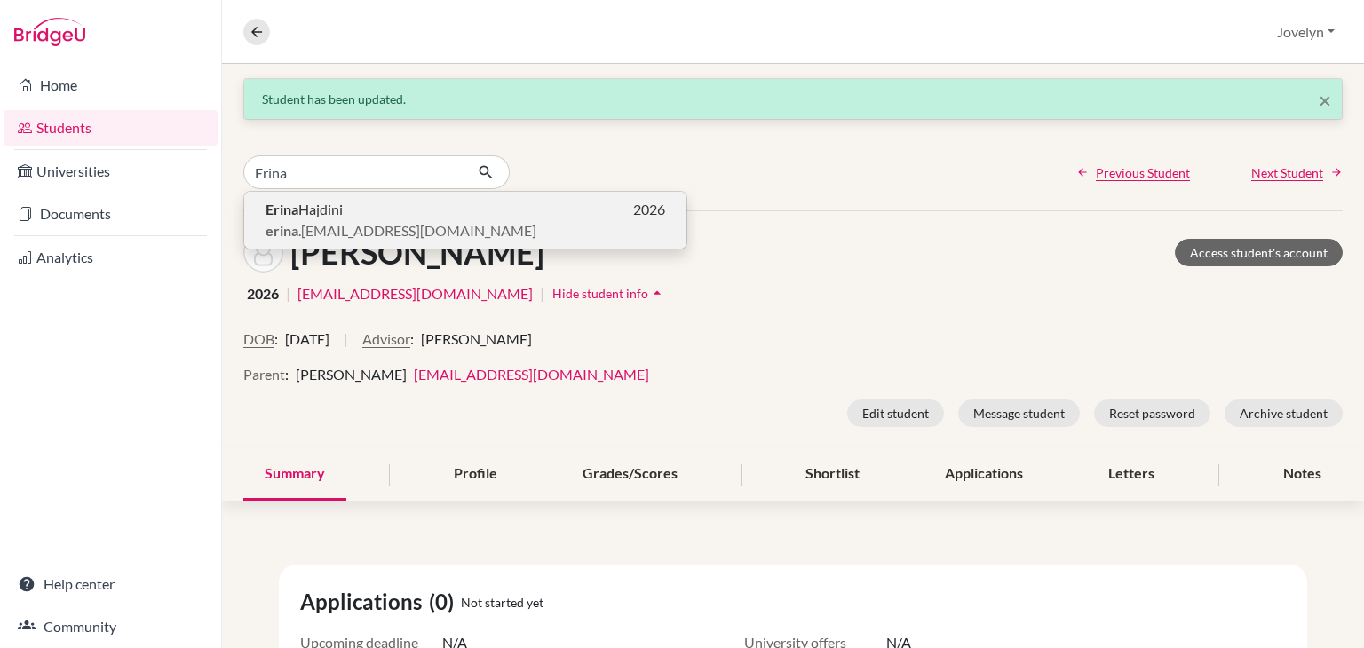
click at [369, 218] on p "Erina Hajdini 2026" at bounding box center [465, 209] width 400 height 21
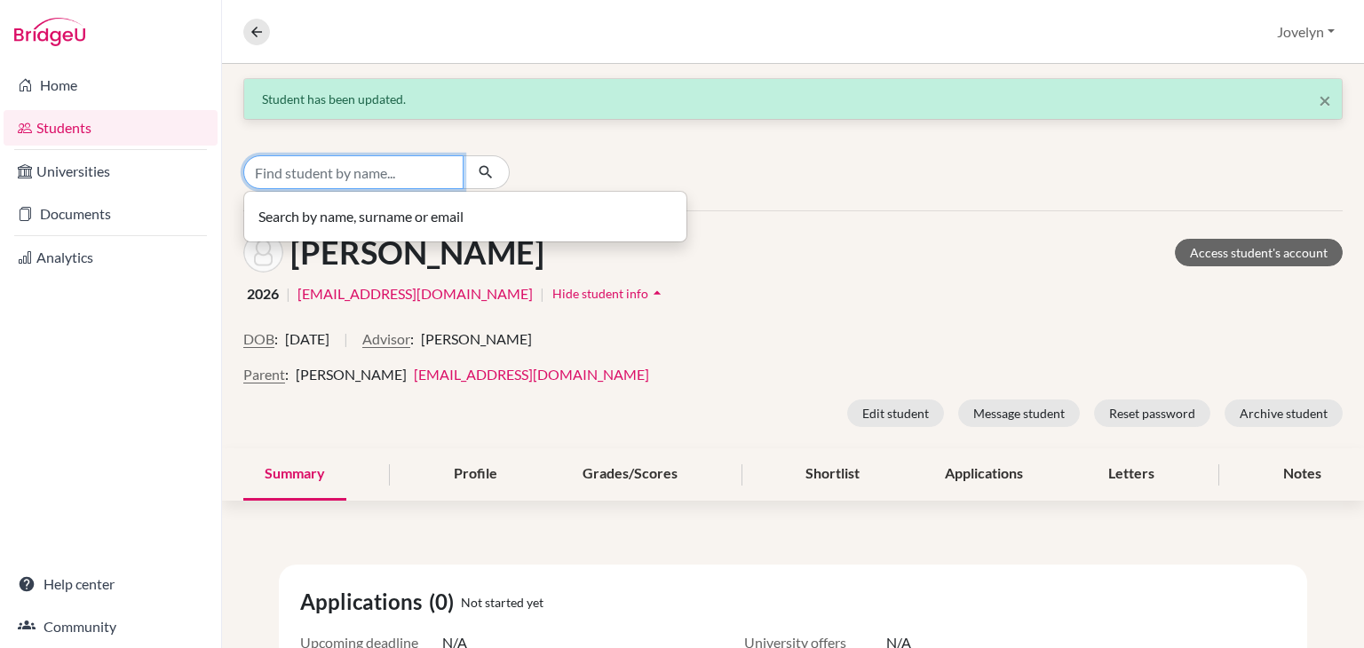
click at [428, 170] on input "Find student by name..." at bounding box center [353, 172] width 220 height 34
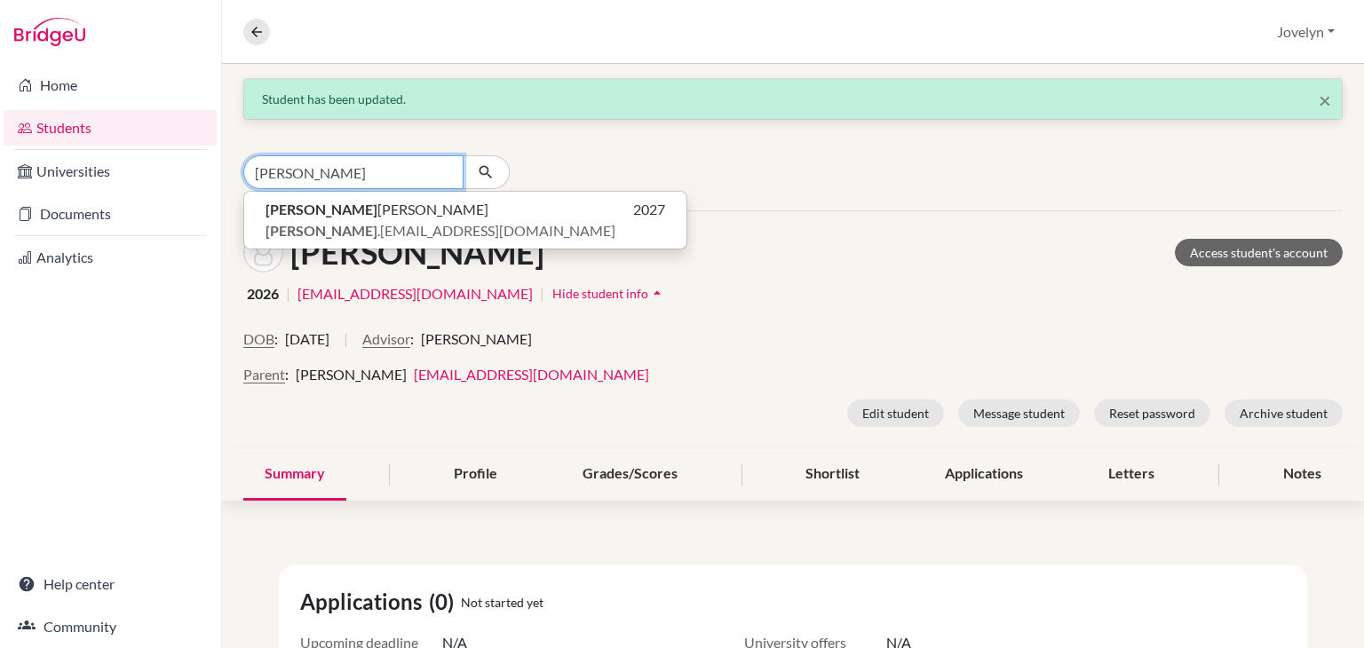
type input "rafael"
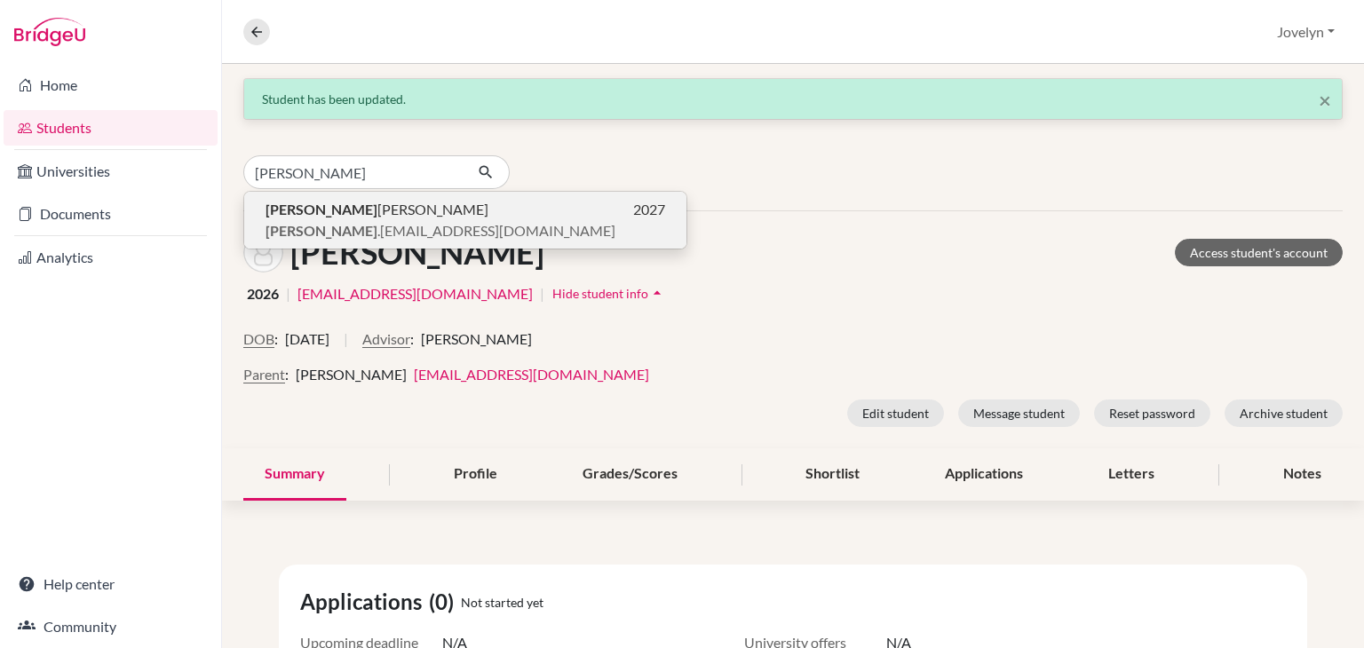
click at [364, 215] on span "Rafael Macalintal" at bounding box center [376, 209] width 223 height 21
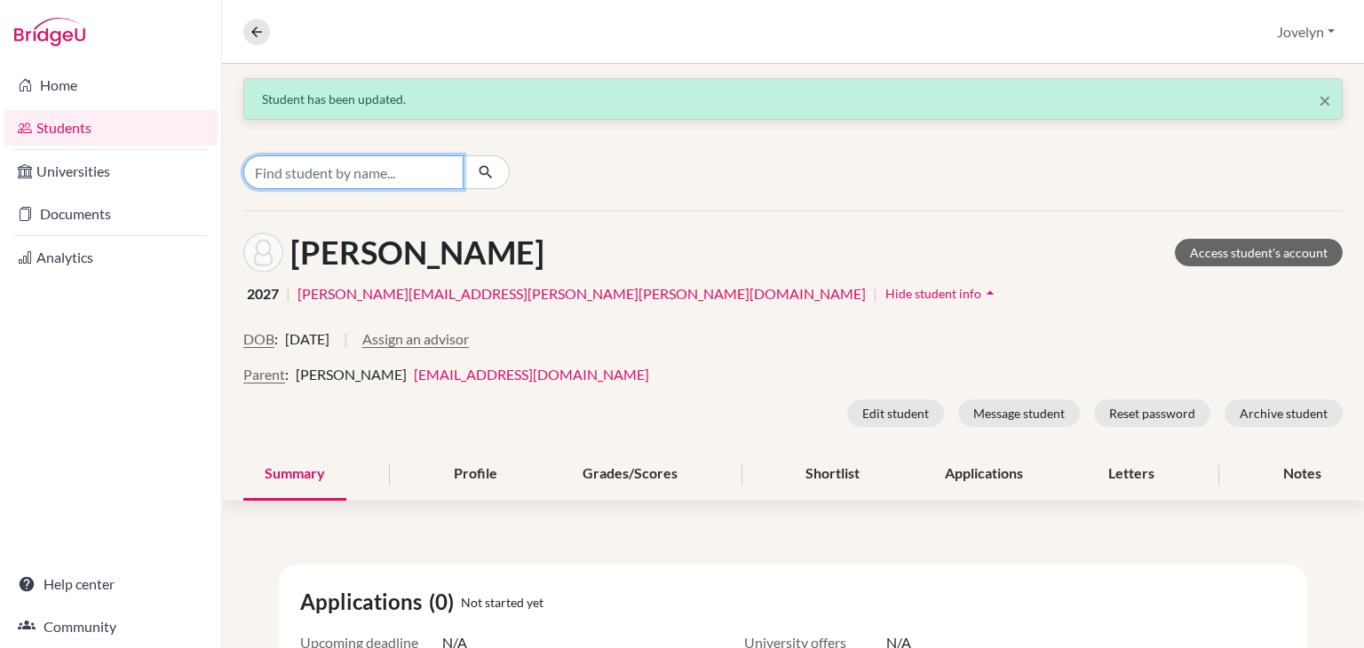
click at [398, 171] on input "Find student by name..." at bounding box center [353, 172] width 220 height 34
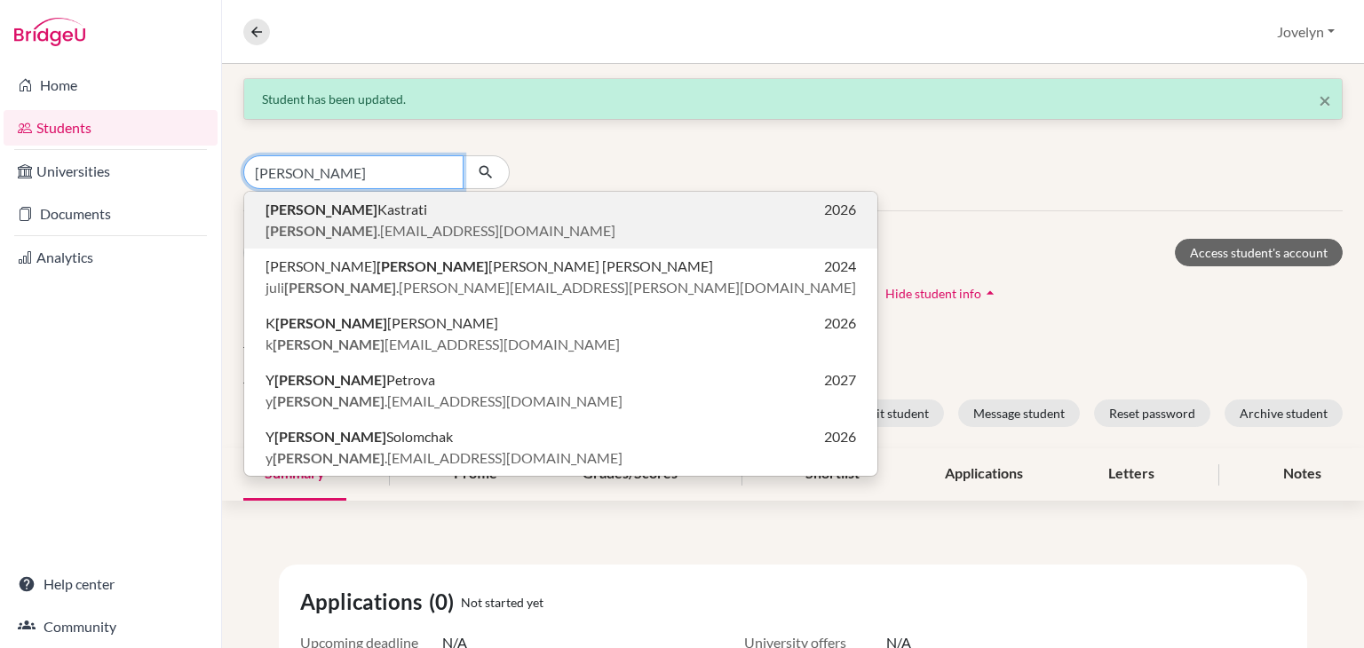
type input "ana"
click at [411, 221] on p "ana .kastrati@ilg-ks.org" at bounding box center [560, 230] width 590 height 21
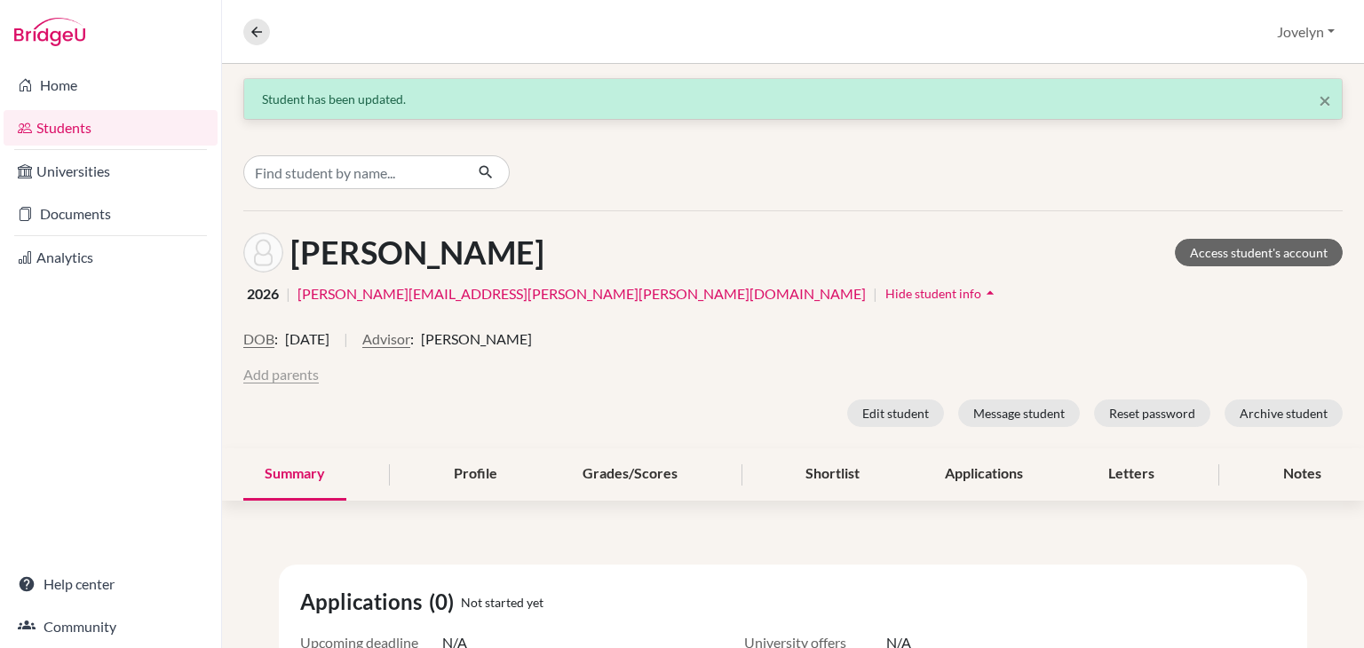
click at [287, 368] on button "Add parents" at bounding box center [280, 374] width 75 height 21
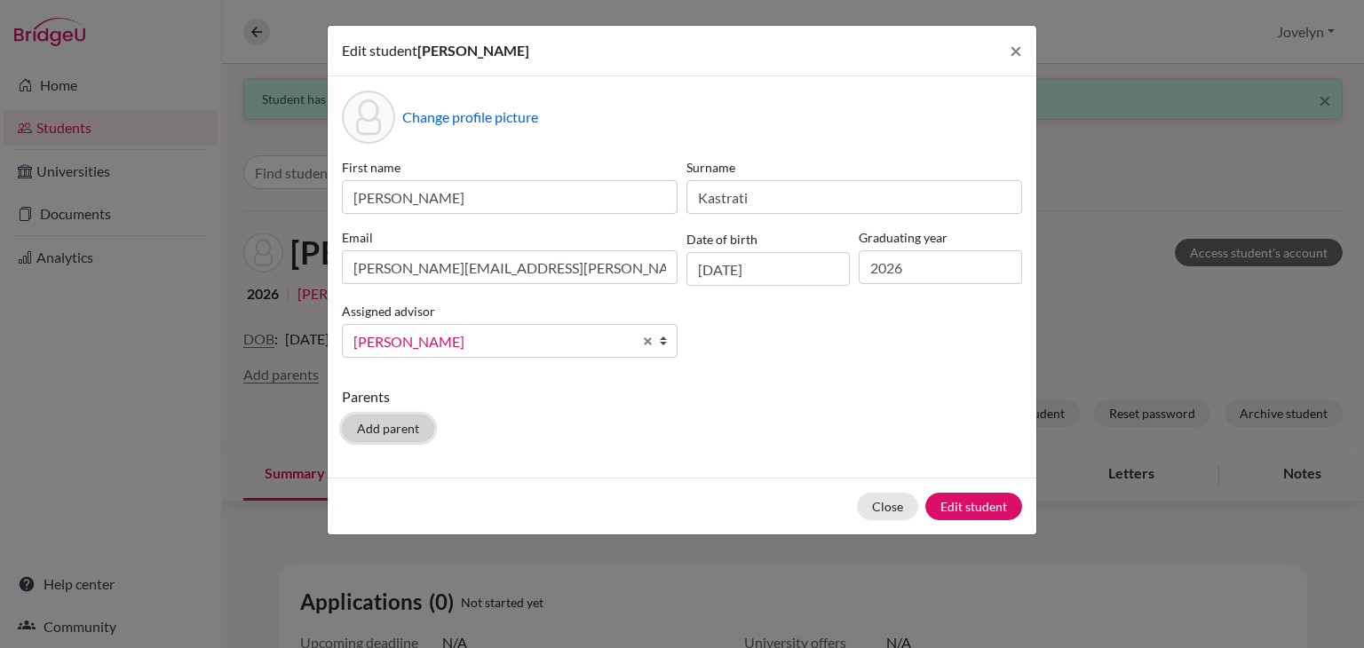
click at [387, 431] on button "Add parent" at bounding box center [388, 429] width 92 height 28
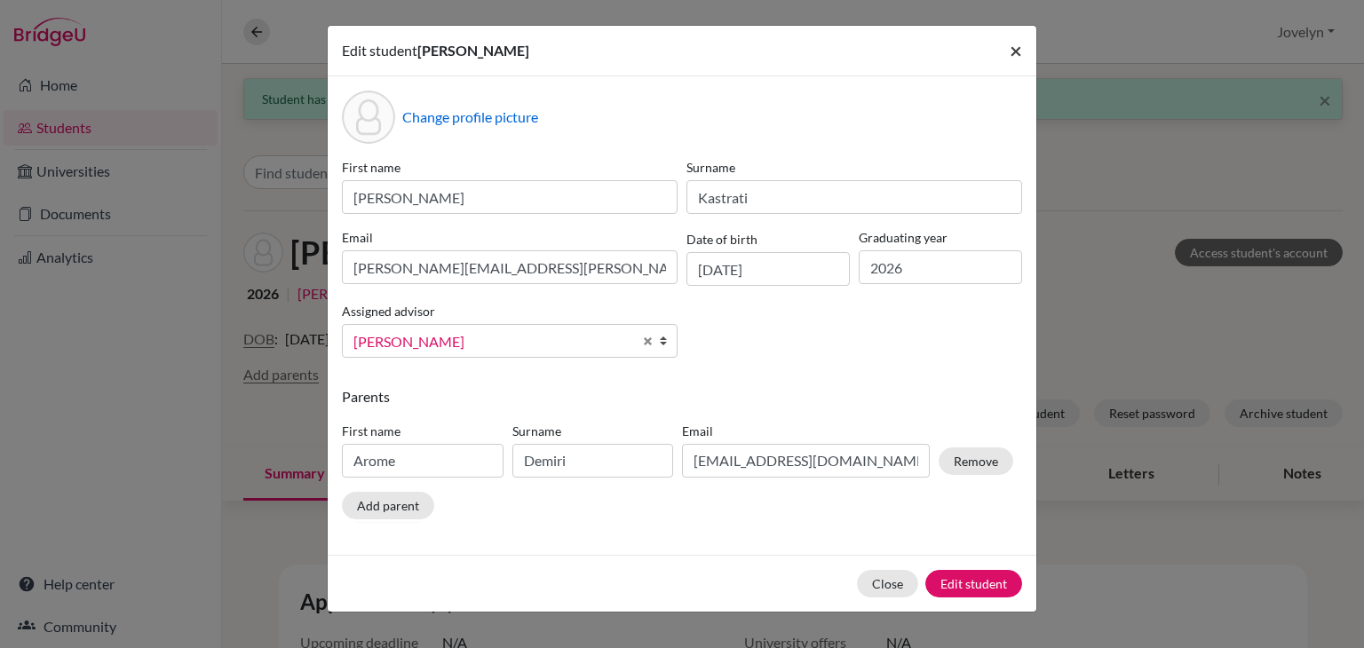
click at [1021, 46] on span "×" at bounding box center [1015, 50] width 12 height 26
